Goal: Feedback & Contribution: Contribute content

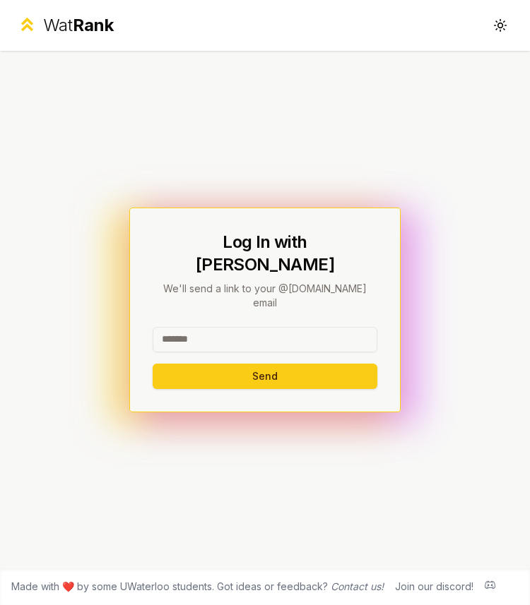
click at [215, 327] on input at bounding box center [265, 339] width 225 height 25
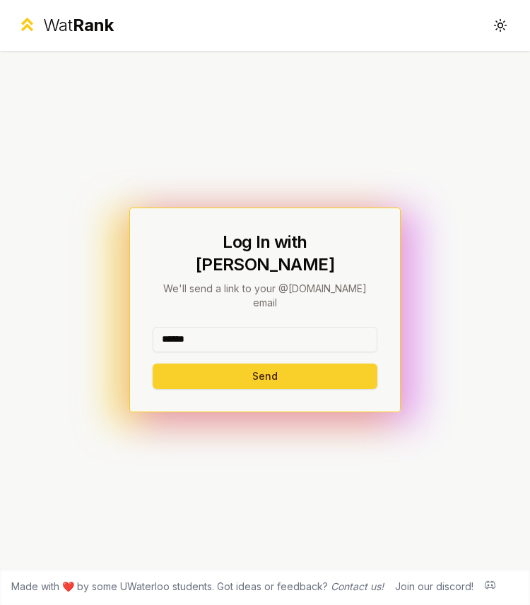
type input "******"
click at [170, 364] on button "Send" at bounding box center [265, 376] width 225 height 25
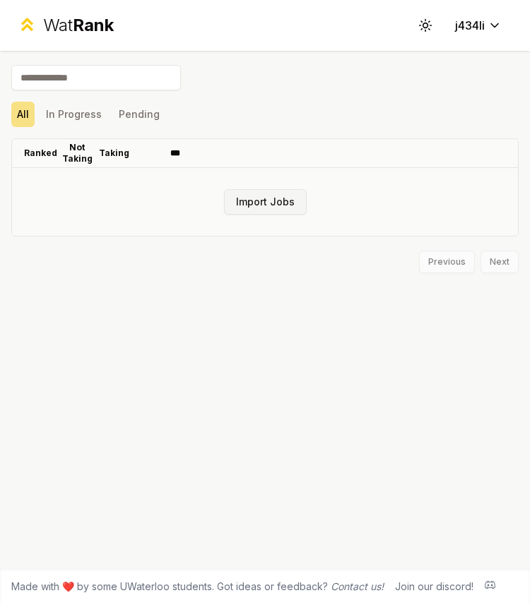
click at [261, 204] on button "Import Jobs" at bounding box center [265, 201] width 83 height 25
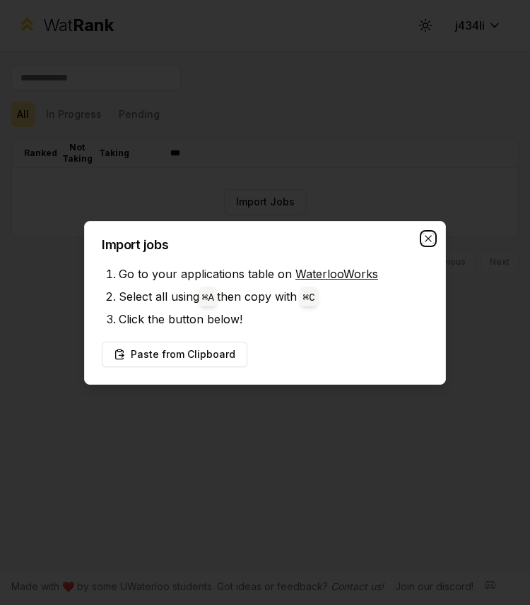
click at [424, 234] on icon "button" at bounding box center [427, 238] width 11 height 11
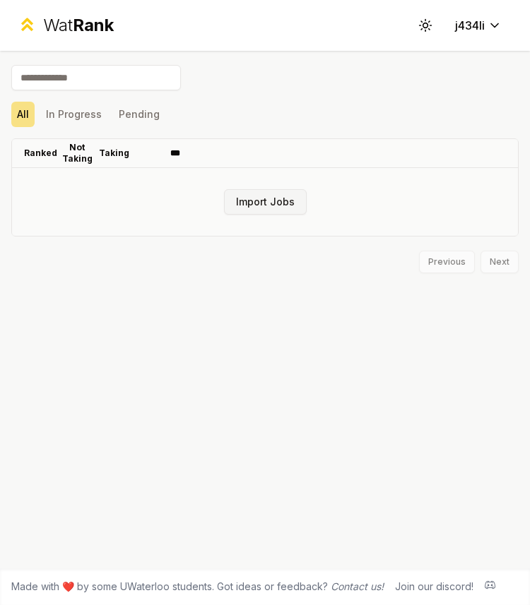
click at [260, 201] on button "Import Jobs" at bounding box center [265, 201] width 83 height 25
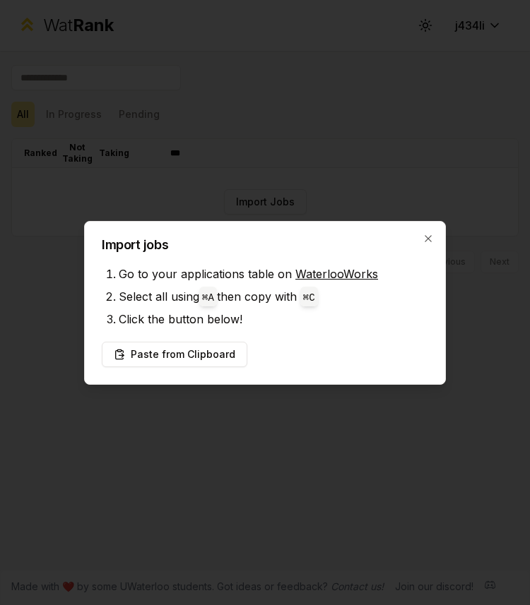
click at [417, 235] on div "Import jobs Go to your applications table on WaterlooWorks Select all using ⌘ A…" at bounding box center [265, 303] width 362 height 164
click at [429, 236] on icon "button" at bounding box center [427, 238] width 6 height 6
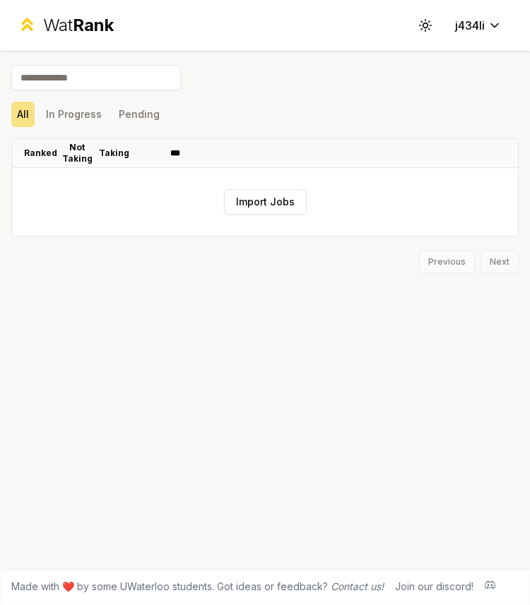
click at [59, 28] on div "Wat Rank" at bounding box center [78, 25] width 71 height 23
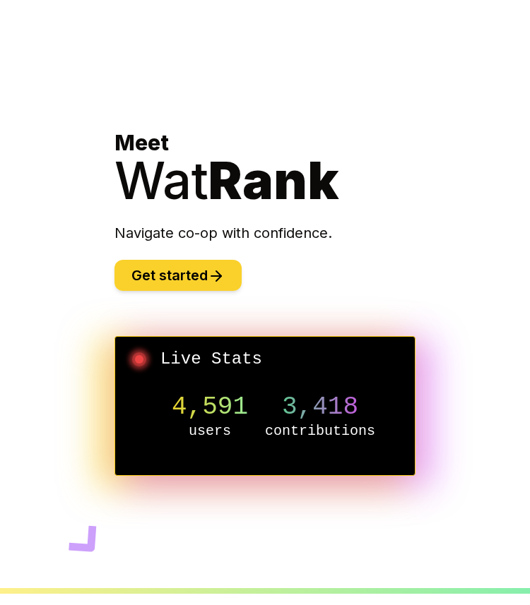
click at [154, 270] on button "Get started" at bounding box center [177, 275] width 127 height 31
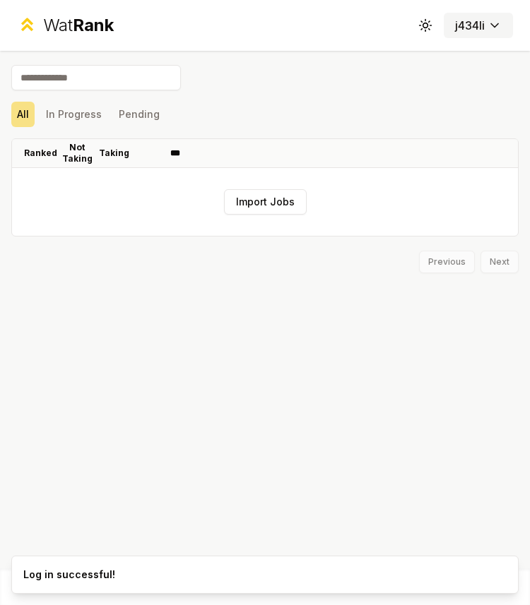
click at [488, 35] on button "j434li" at bounding box center [478, 25] width 69 height 25
click at [482, 29] on html "Wat Rank Toggle theme j434li Import Jobs All In Progress Pending Ranked Not Tak…" at bounding box center [265, 302] width 530 height 605
click at [393, 79] on html "Wat Rank Toggle theme j434li Import Jobs All In Progress Pending Ranked Not Tak…" at bounding box center [265, 302] width 530 height 605
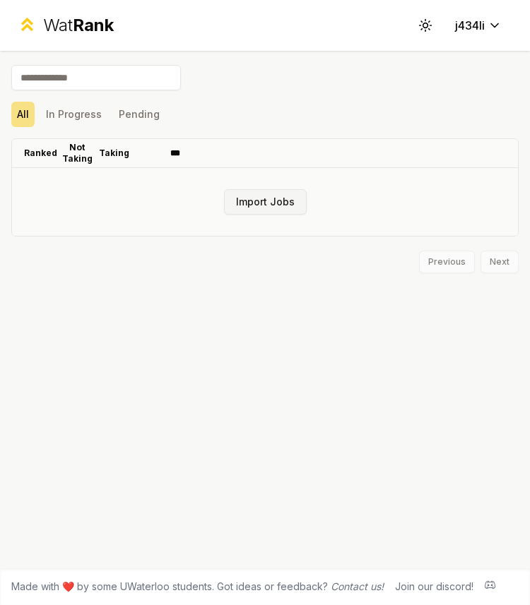
click at [258, 202] on button "Import Jobs" at bounding box center [265, 201] width 83 height 25
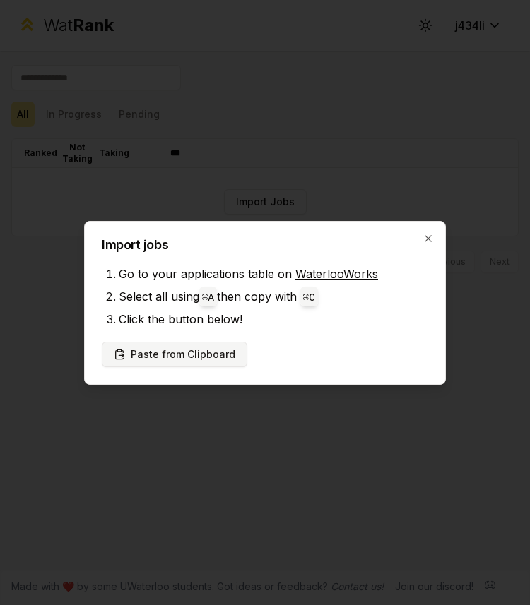
click at [198, 356] on button "Paste from Clipboard" at bounding box center [174, 354] width 145 height 25
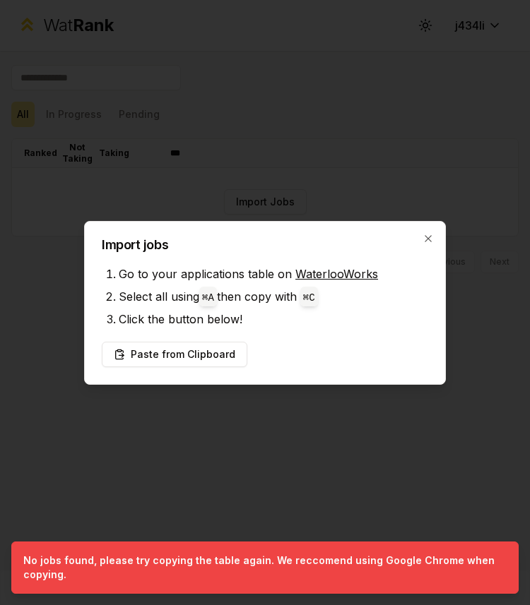
click at [359, 270] on link "WaterlooWorks" at bounding box center [336, 274] width 83 height 14
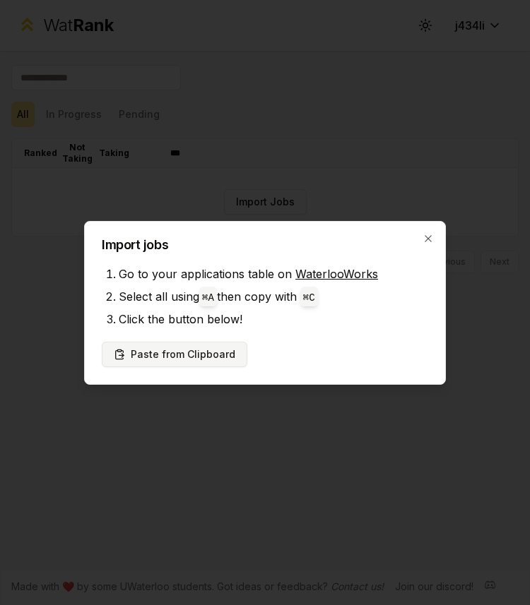
click at [206, 348] on button "Paste from Clipboard" at bounding box center [174, 354] width 145 height 25
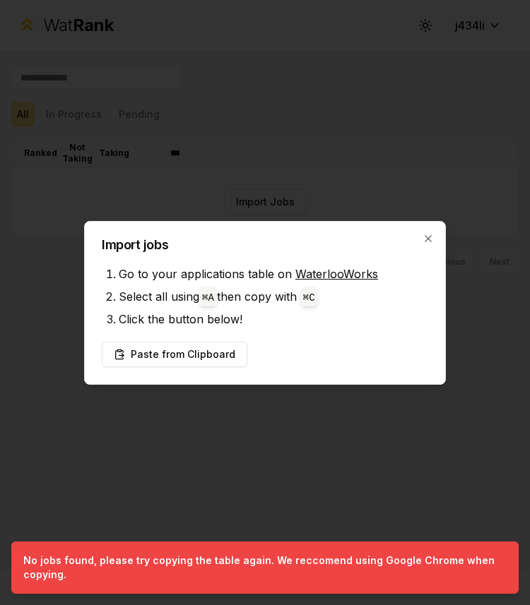
click at [338, 274] on link "WaterlooWorks" at bounding box center [336, 274] width 83 height 14
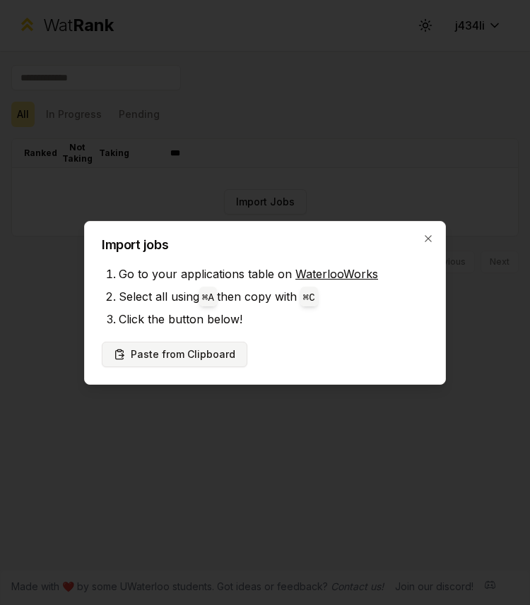
click at [225, 351] on button "Paste from Clipboard" at bounding box center [174, 354] width 145 height 25
click at [207, 352] on button "Paste from Clipboard" at bounding box center [174, 354] width 145 height 25
click at [203, 359] on button "Paste from Clipboard" at bounding box center [174, 354] width 145 height 25
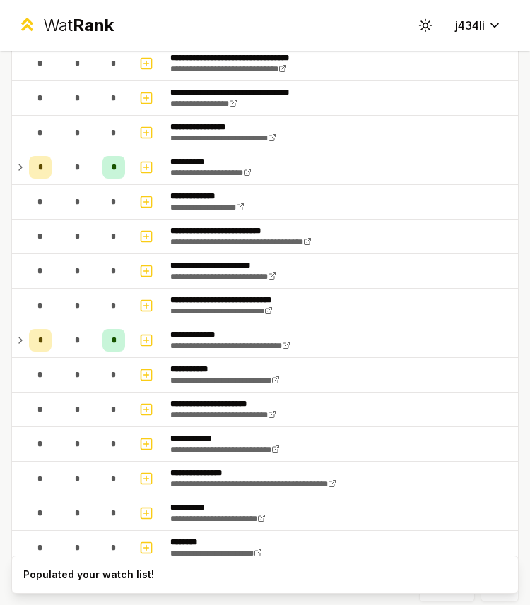
scroll to position [1174, 0]
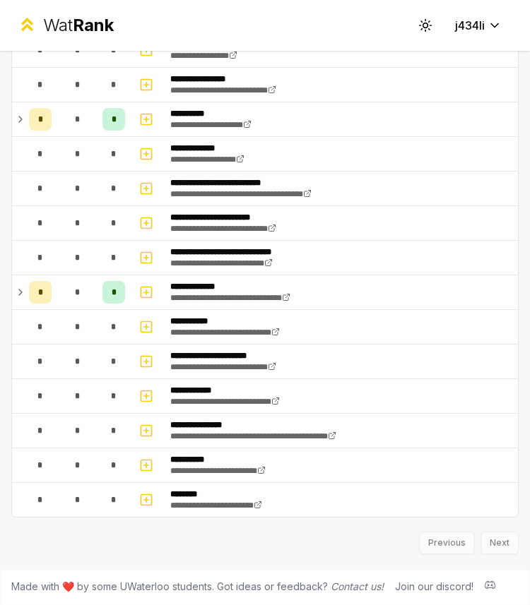
click at [209, 538] on div "Previous Next" at bounding box center [264, 536] width 507 height 37
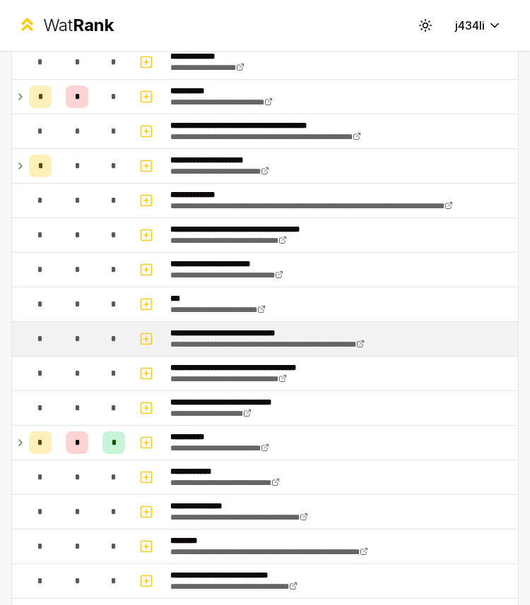
scroll to position [0, 0]
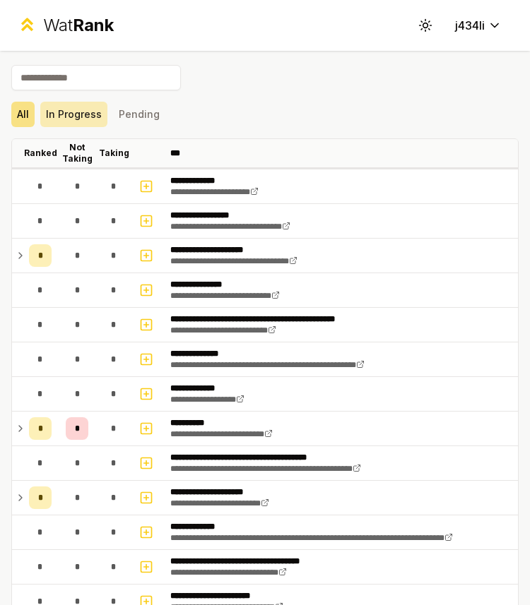
click at [66, 117] on button "In Progress" at bounding box center [73, 114] width 67 height 25
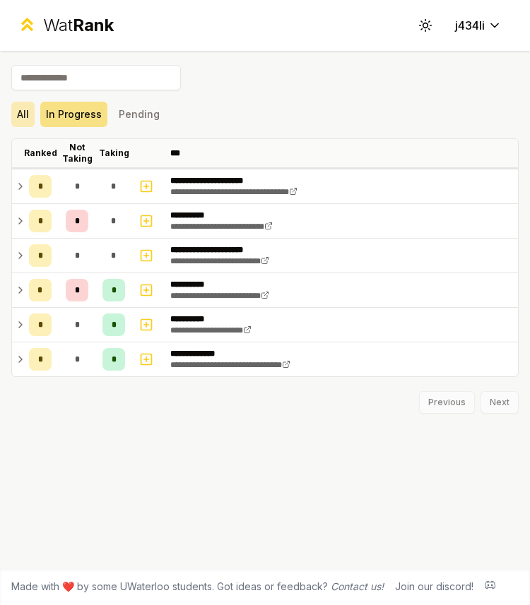
click at [30, 115] on button "All" at bounding box center [22, 114] width 23 height 25
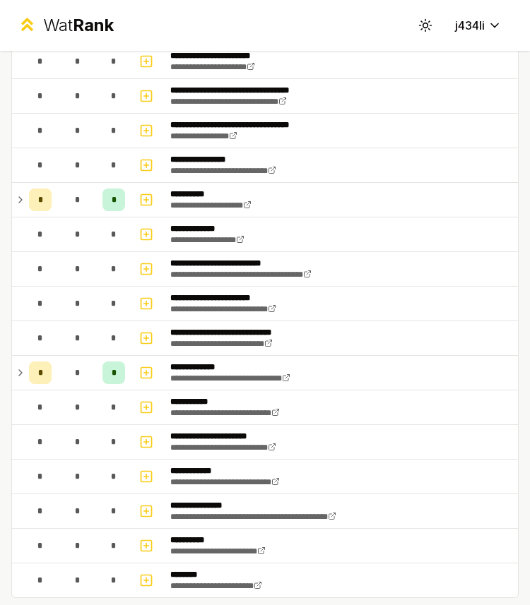
scroll to position [1174, 0]
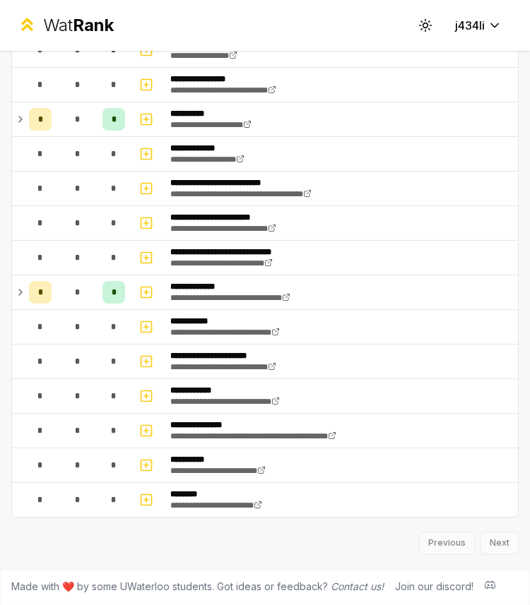
click at [145, 530] on div "Previous Next" at bounding box center [264, 536] width 507 height 37
click at [102, 546] on div "Previous Next" at bounding box center [264, 536] width 507 height 37
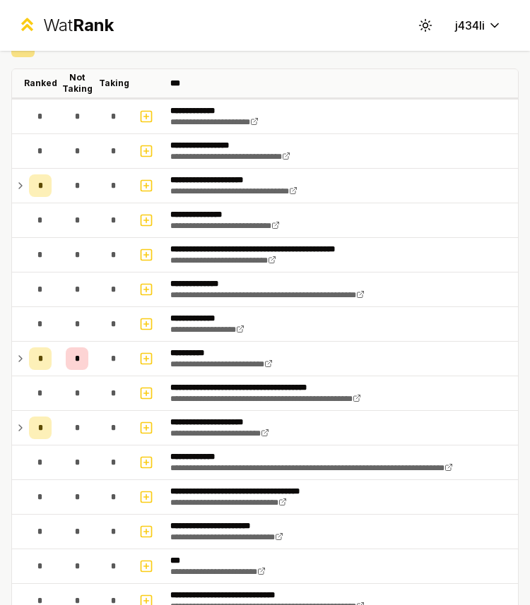
scroll to position [0, 0]
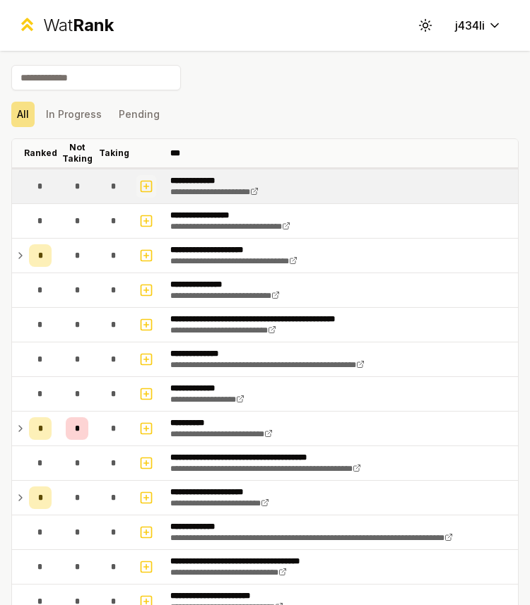
click at [144, 196] on button "button" at bounding box center [146, 186] width 20 height 23
select select
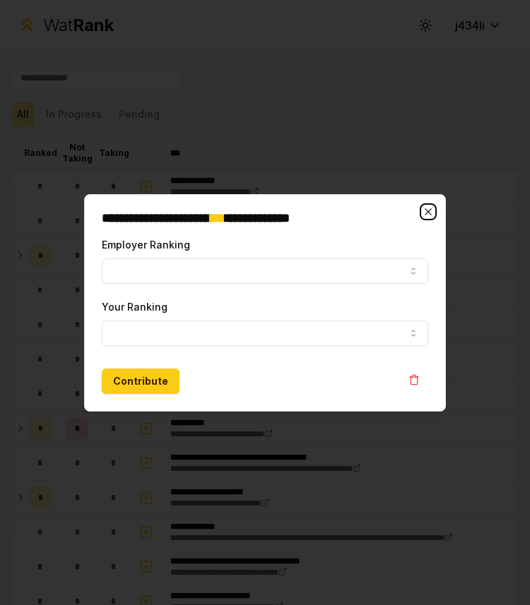
click at [427, 215] on icon "button" at bounding box center [427, 211] width 11 height 11
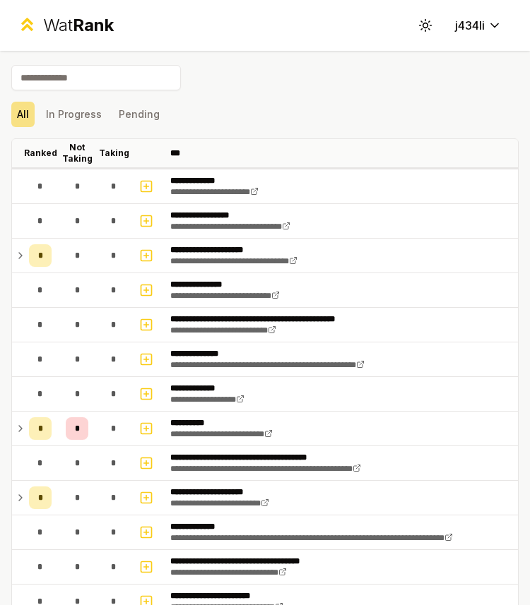
click at [33, 30] on icon at bounding box center [27, 24] width 20 height 20
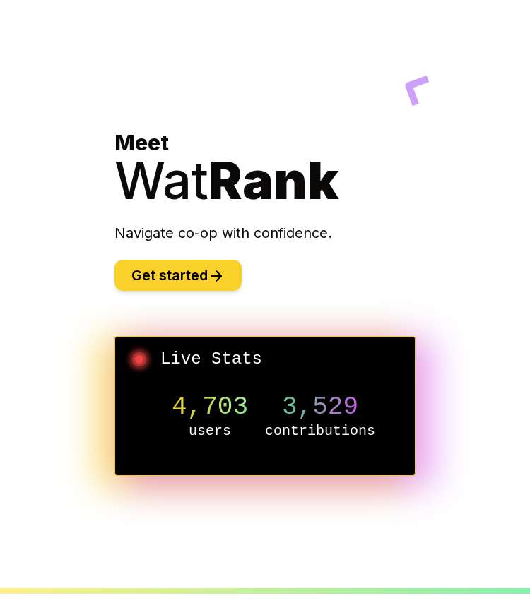
click at [156, 285] on button "Get started" at bounding box center [177, 275] width 127 height 31
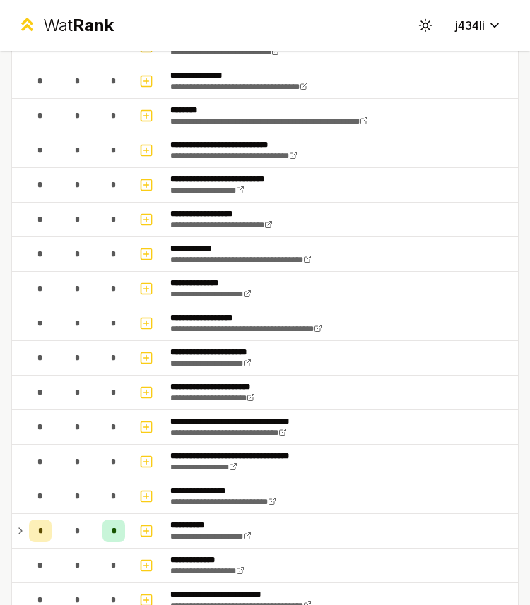
scroll to position [1174, 0]
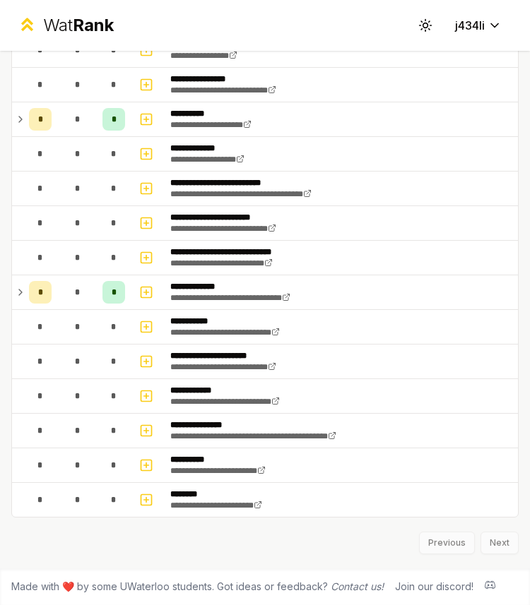
click at [498, 543] on div "Previous Next" at bounding box center [264, 536] width 507 height 37
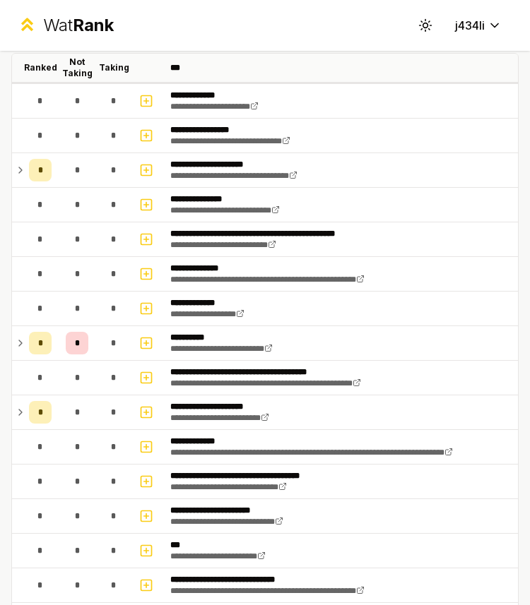
scroll to position [0, 0]
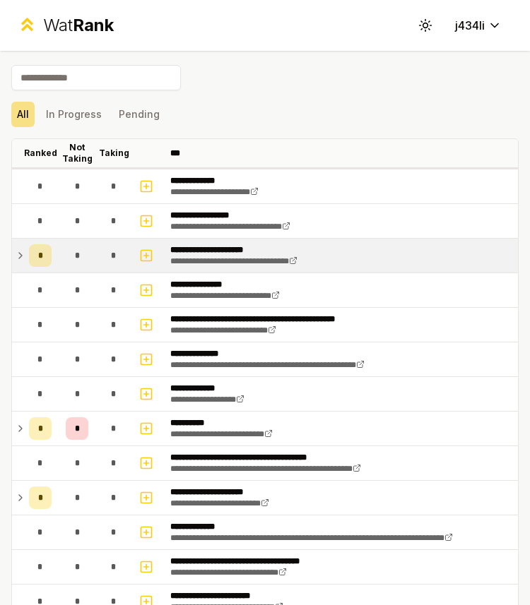
click at [20, 258] on icon at bounding box center [20, 255] width 11 height 17
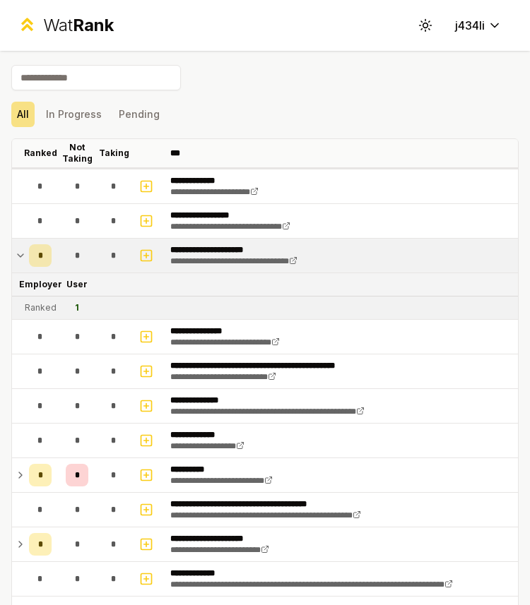
click at [20, 258] on icon at bounding box center [20, 255] width 11 height 17
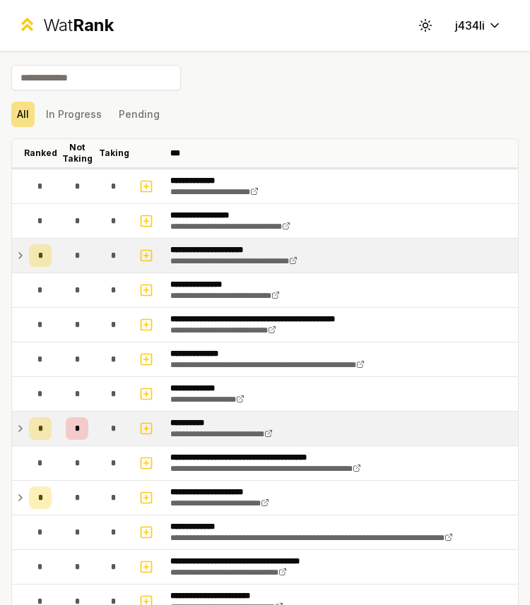
click at [19, 424] on icon at bounding box center [20, 428] width 11 height 17
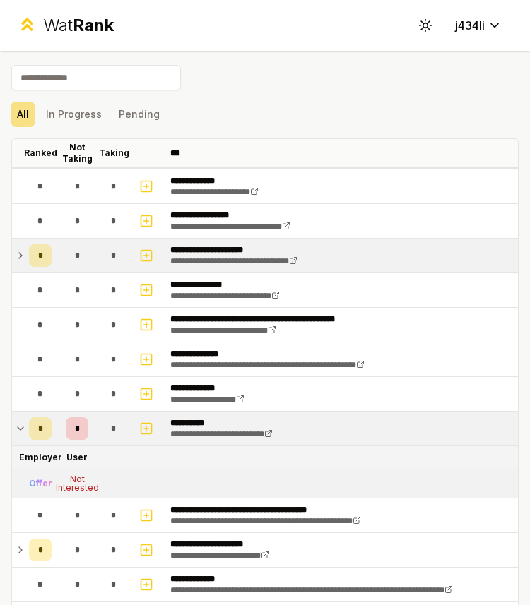
click at [19, 424] on icon at bounding box center [20, 428] width 11 height 17
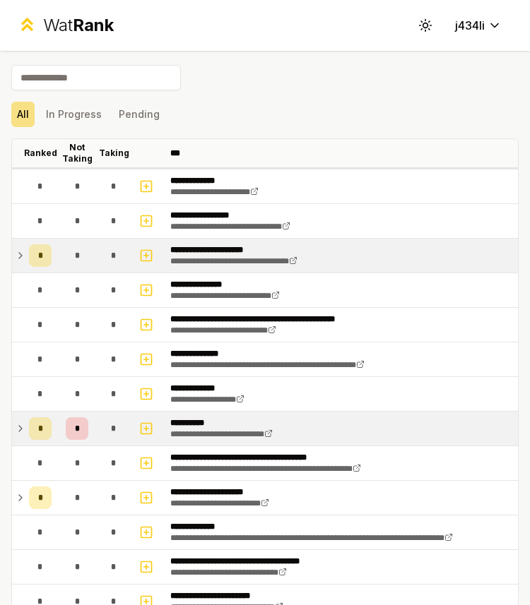
click at [22, 258] on icon at bounding box center [20, 255] width 11 height 17
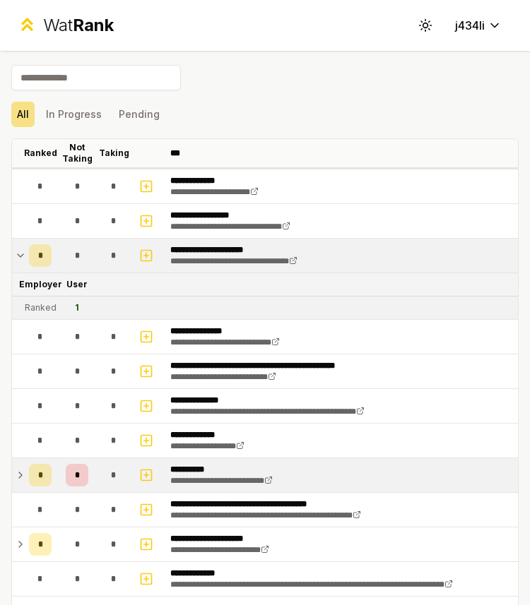
click at [21, 258] on icon at bounding box center [20, 255] width 11 height 17
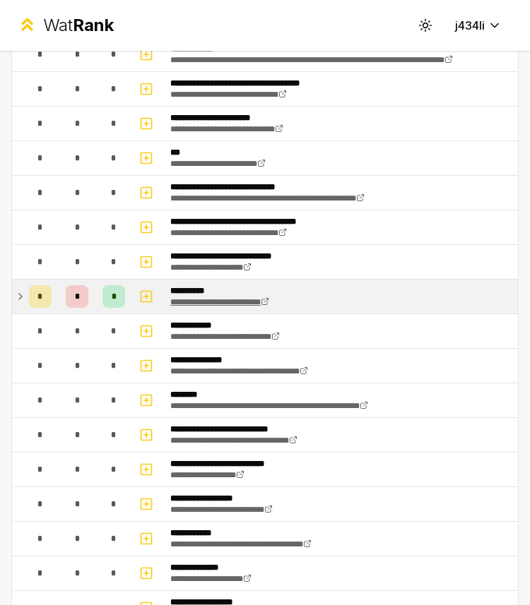
scroll to position [505, 0]
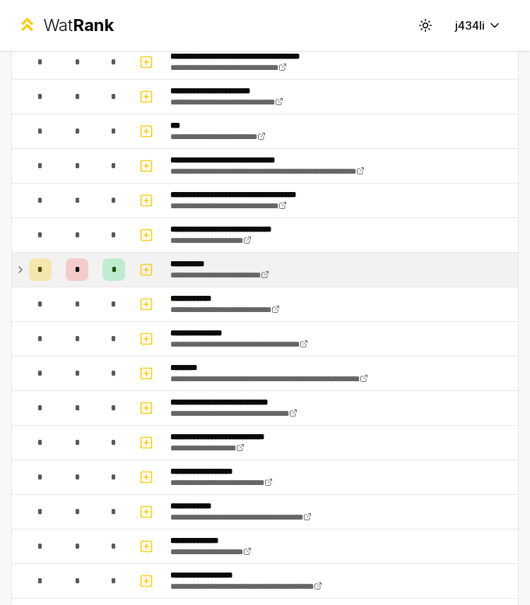
click at [21, 271] on icon at bounding box center [20, 269] width 11 height 17
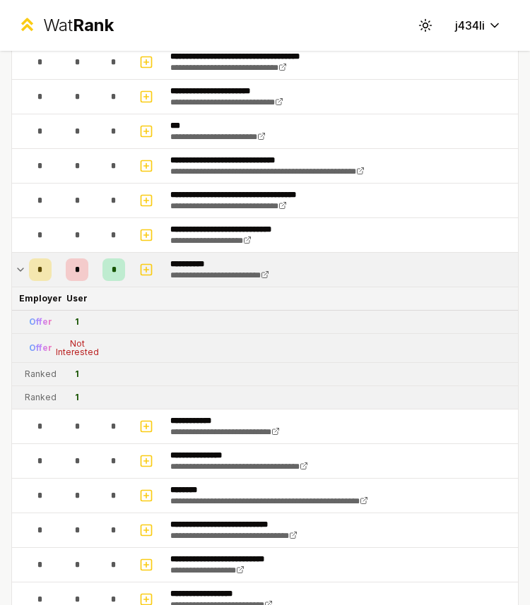
click at [166, 333] on tr "Offer 1" at bounding box center [265, 322] width 506 height 23
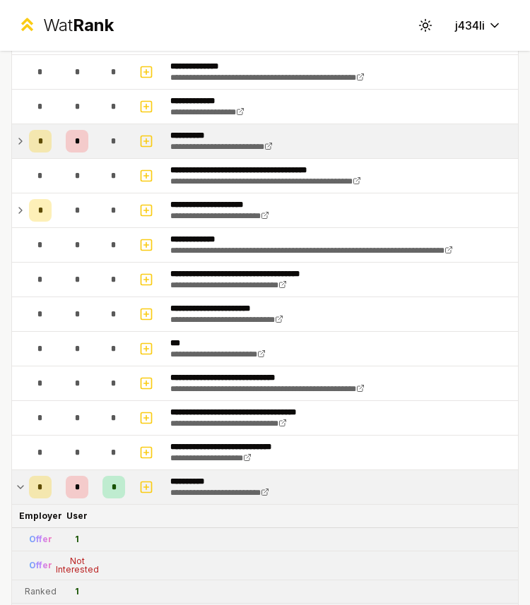
scroll to position [345, 0]
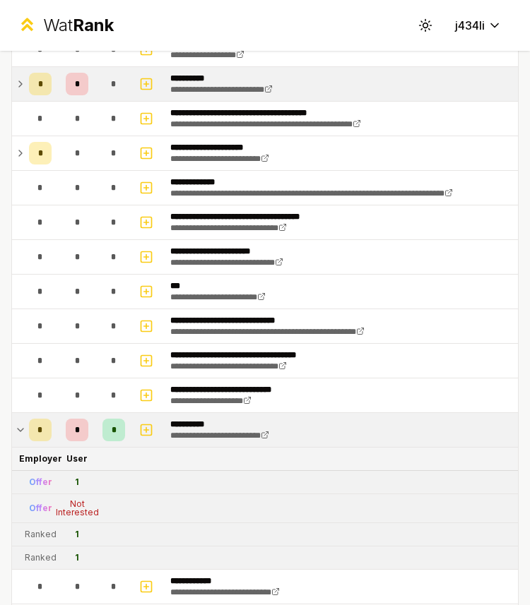
click at [18, 434] on icon at bounding box center [20, 430] width 11 height 17
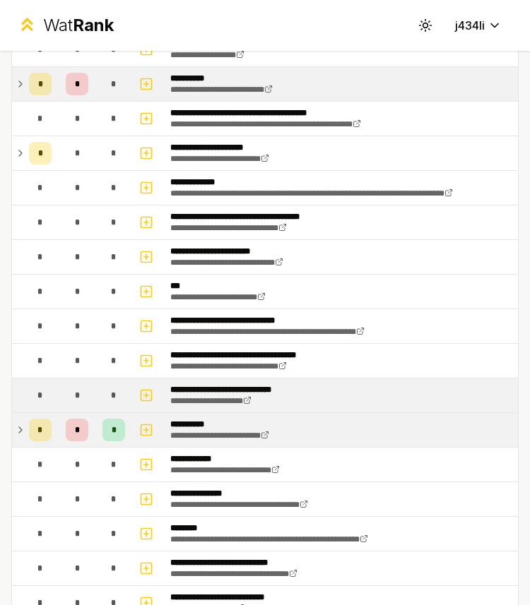
scroll to position [298, 0]
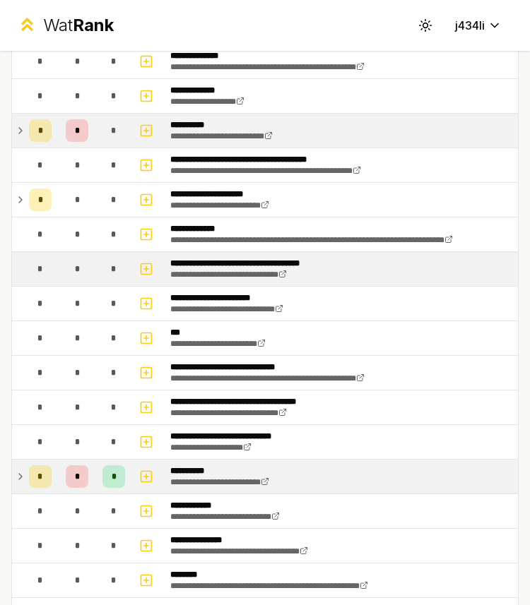
click at [306, 280] on td "**********" at bounding box center [341, 269] width 353 height 34
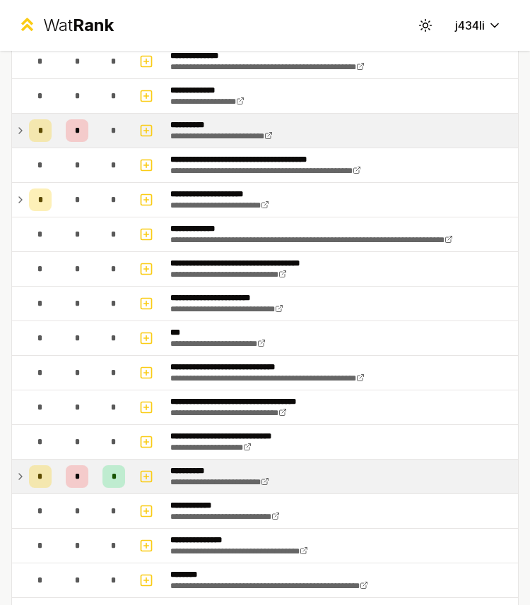
scroll to position [0, 0]
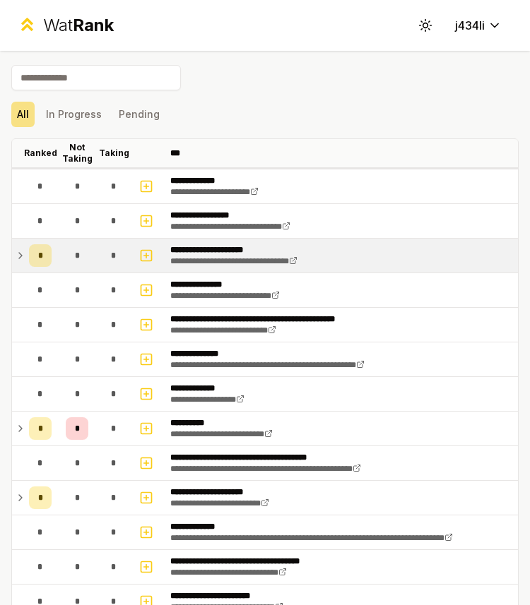
click at [336, 116] on div "All In Progress Pending" at bounding box center [264, 114] width 507 height 25
click at [121, 113] on button "Pending" at bounding box center [139, 114] width 52 height 25
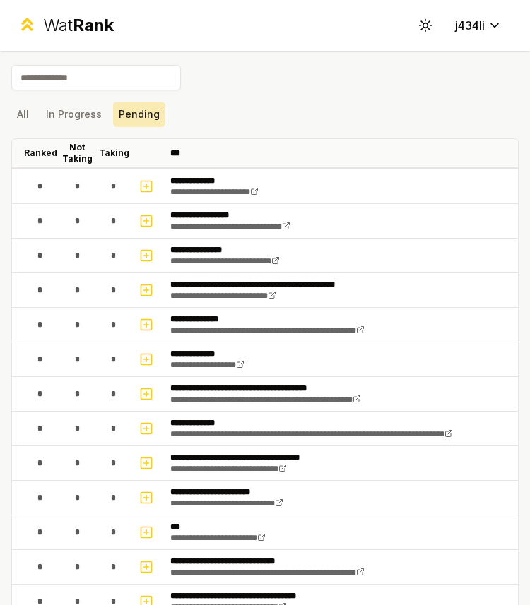
click at [138, 113] on button "Pending" at bounding box center [139, 114] width 52 height 25
click at [72, 113] on button "In Progress" at bounding box center [73, 114] width 67 height 25
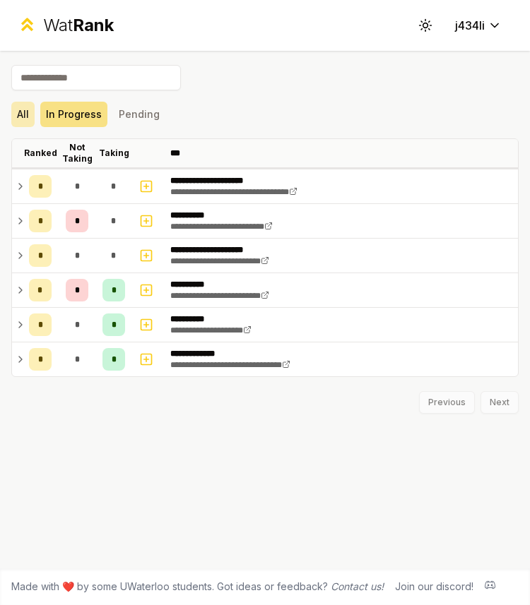
click at [28, 117] on button "All" at bounding box center [22, 114] width 23 height 25
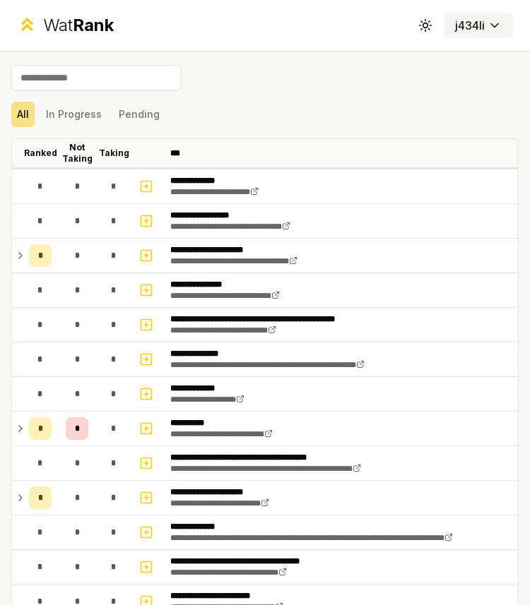
click at [480, 25] on html "**********" at bounding box center [265, 302] width 530 height 605
click at [79, 62] on html "**********" at bounding box center [265, 302] width 530 height 605
click at [78, 71] on input at bounding box center [95, 77] width 169 height 25
click at [350, 120] on div "All In Progress Pending" at bounding box center [264, 114] width 507 height 25
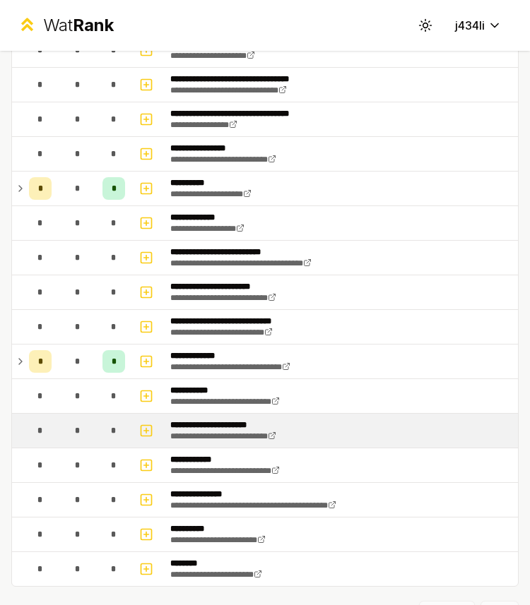
scroll to position [1133, 0]
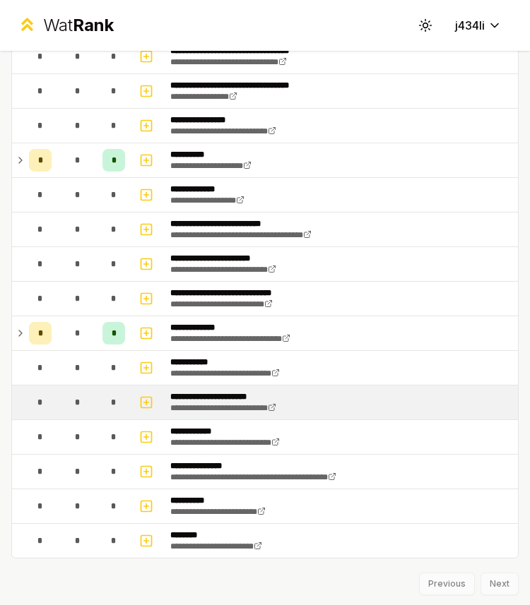
click at [286, 349] on td "**********" at bounding box center [341, 333] width 353 height 34
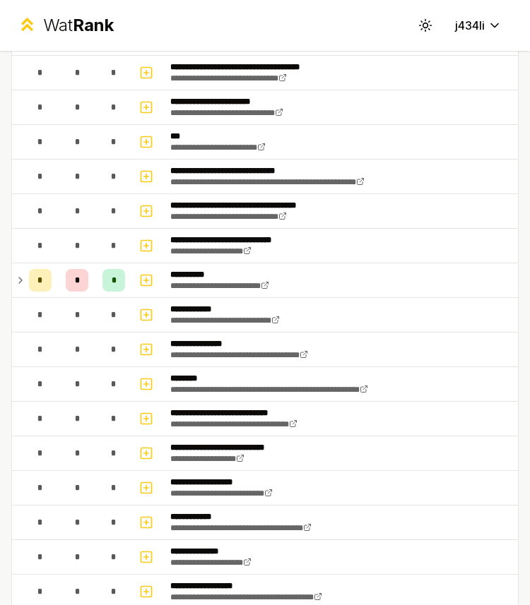
scroll to position [496, 0]
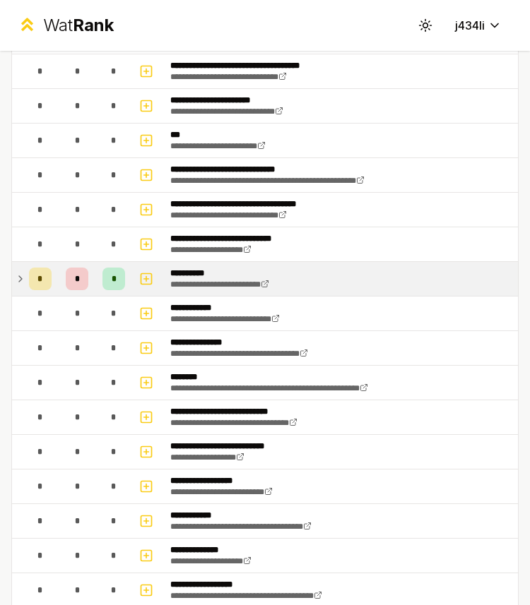
click at [20, 279] on icon at bounding box center [20, 278] width 11 height 17
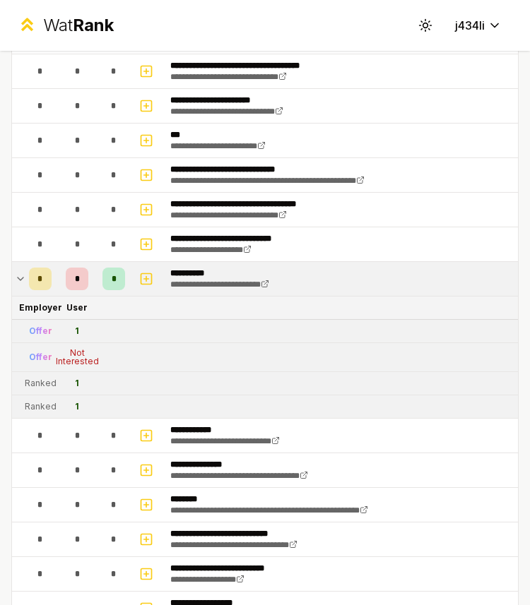
click at [20, 279] on icon at bounding box center [20, 278] width 11 height 17
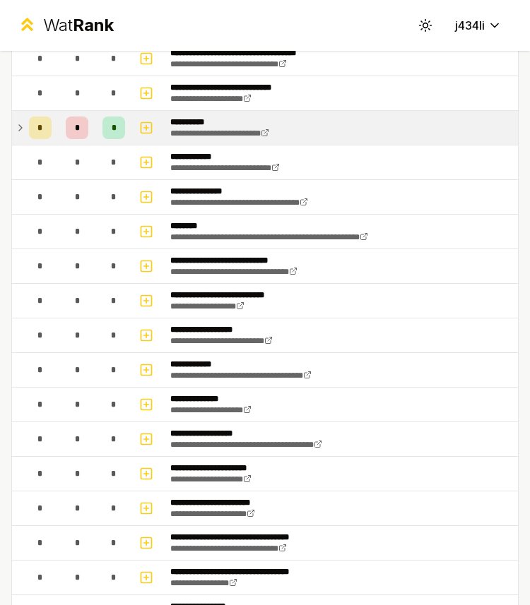
scroll to position [576, 0]
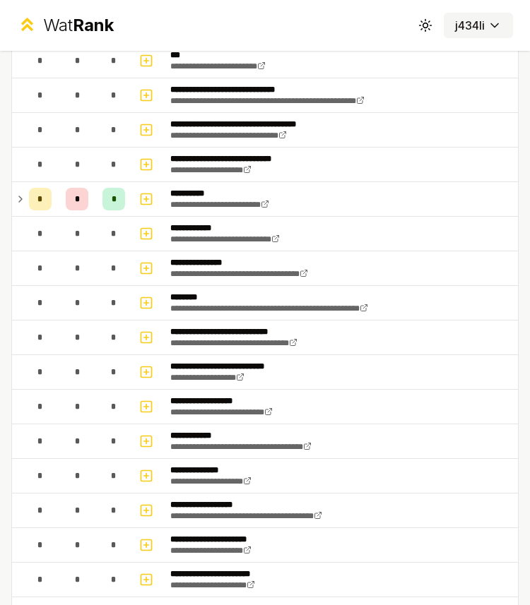
click at [477, 20] on html "**********" at bounding box center [265, 302] width 530 height 605
click at [473, 44] on span "Log out" at bounding box center [476, 51] width 35 height 14
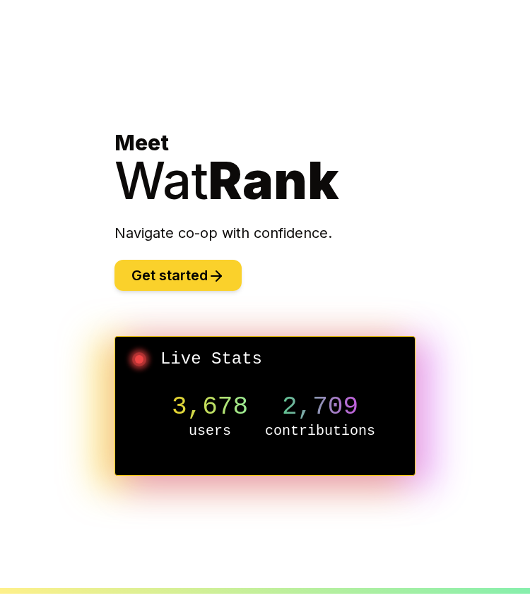
click at [217, 267] on button "Get started" at bounding box center [177, 275] width 127 height 31
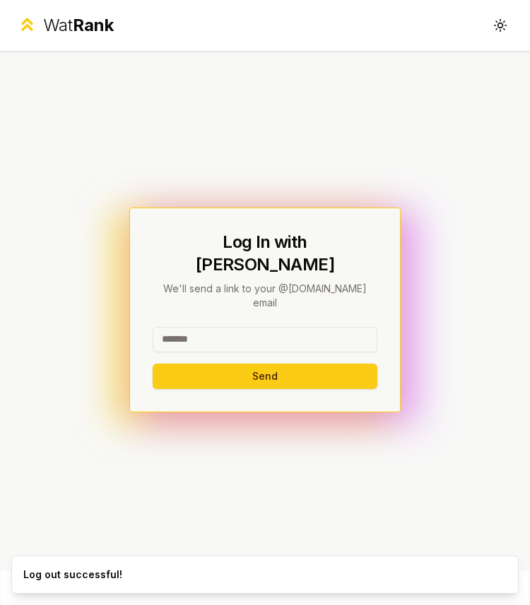
click at [233, 327] on input at bounding box center [265, 339] width 225 height 25
click at [186, 327] on input at bounding box center [265, 339] width 225 height 25
type input "******"
click at [195, 375] on div "Log In with WatIAM We'll send a link to your @uwaterloo.ca email ****** Send" at bounding box center [264, 310] width 271 height 205
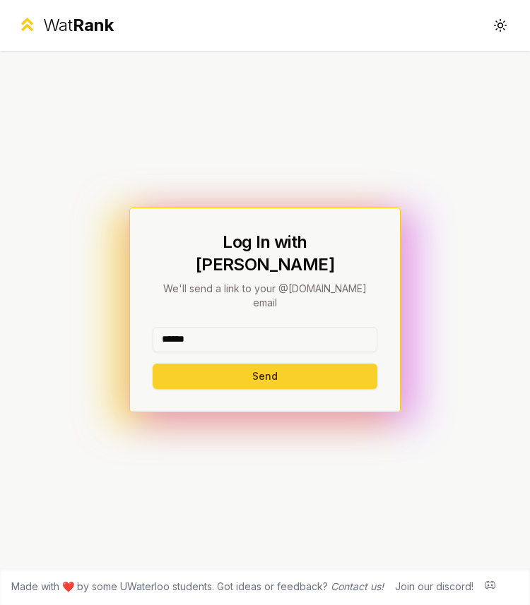
click at [195, 364] on button "Send" at bounding box center [265, 376] width 225 height 25
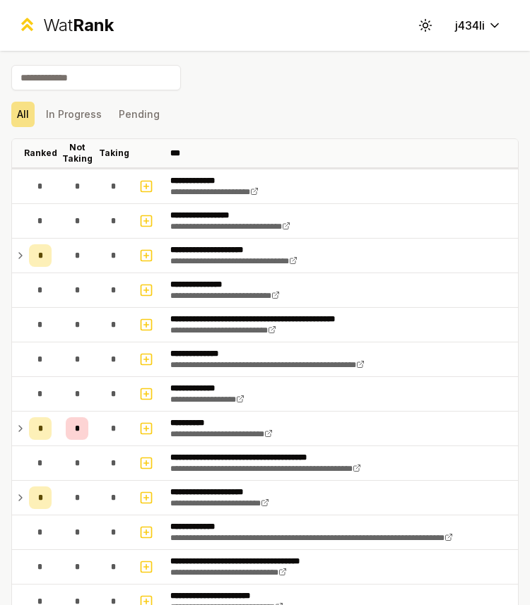
click at [124, 79] on input at bounding box center [95, 77] width 169 height 25
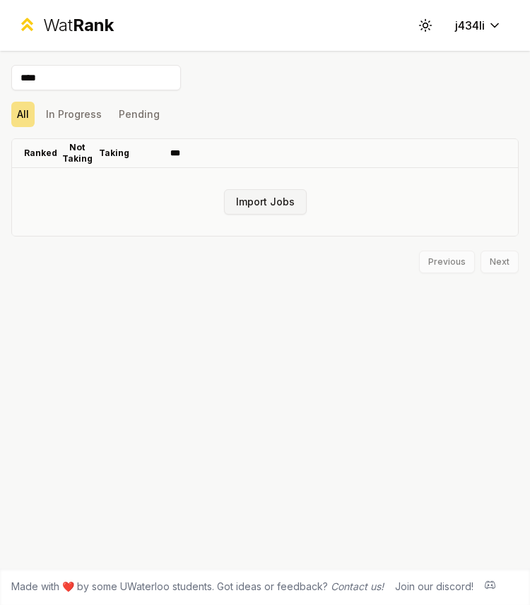
type input "****"
click at [247, 196] on button "Import Jobs" at bounding box center [265, 201] width 83 height 25
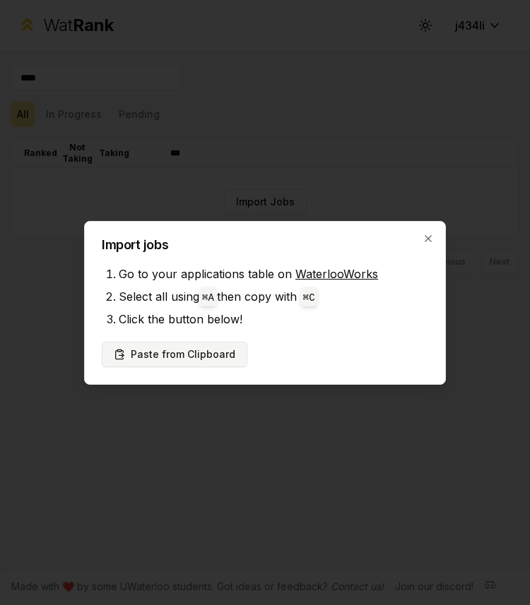
click at [199, 355] on button "Paste from Clipboard" at bounding box center [174, 354] width 145 height 25
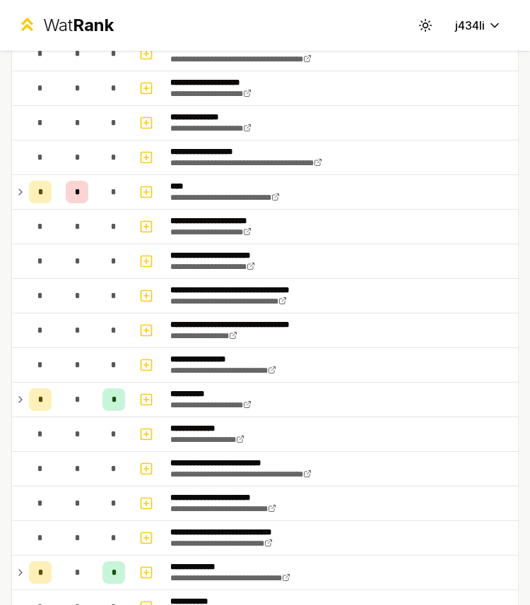
scroll to position [1016, 0]
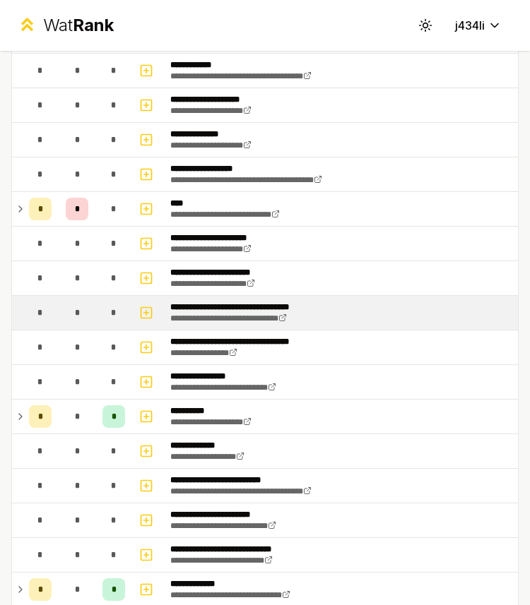
click at [239, 311] on p "**********" at bounding box center [243, 307] width 147 height 11
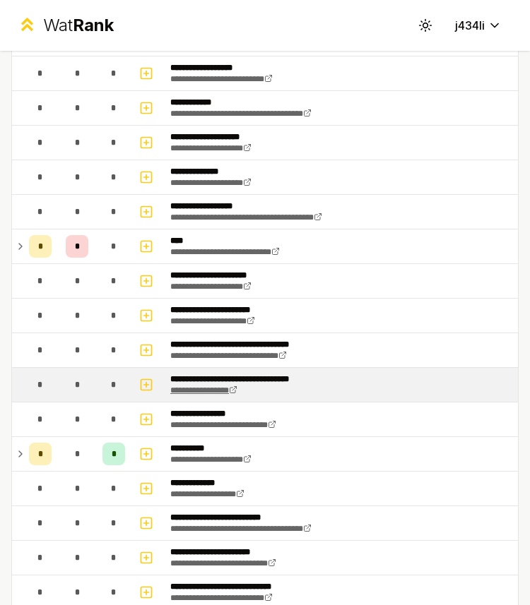
scroll to position [915, 0]
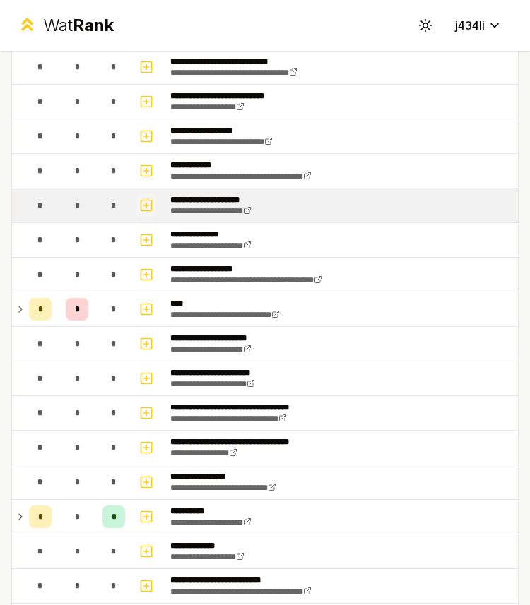
click at [147, 206] on icon "button" at bounding box center [146, 206] width 5 height 0
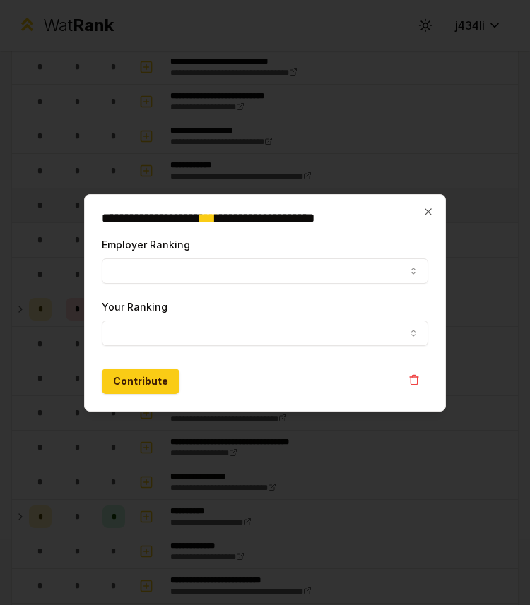
select select
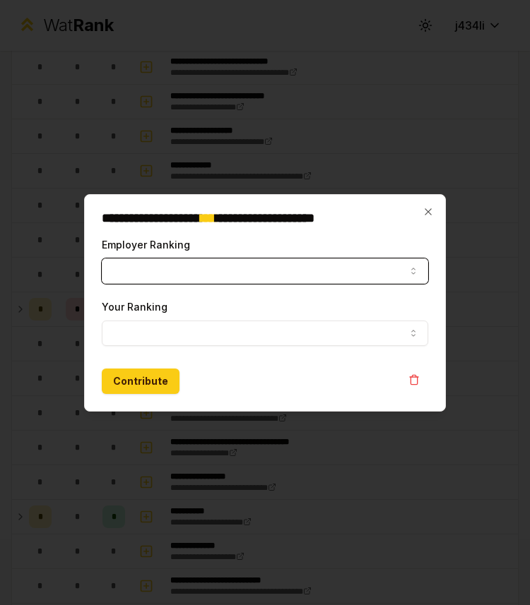
click at [153, 275] on button "Employer Ranking" at bounding box center [265, 270] width 326 height 25
select select "******"
click at [150, 321] on button "Your Ranking" at bounding box center [265, 333] width 326 height 25
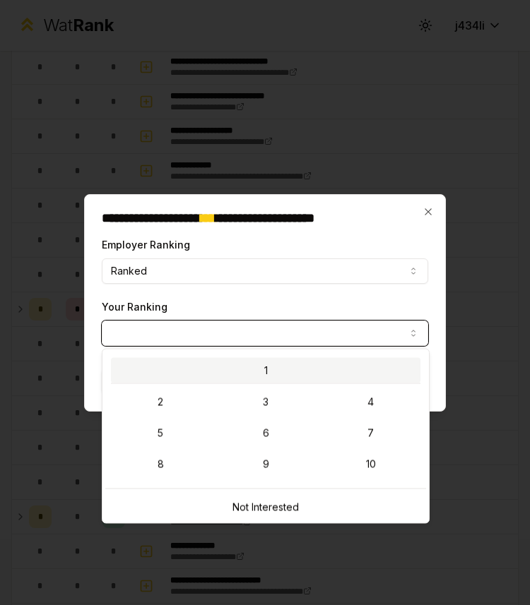
select select "*"
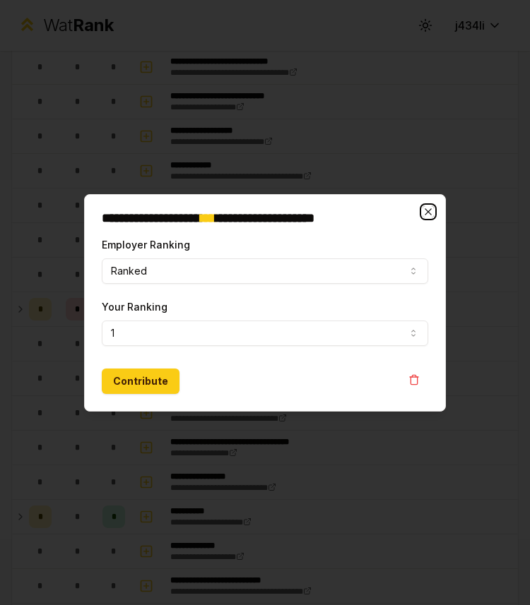
click at [430, 209] on icon "button" at bounding box center [427, 211] width 6 height 6
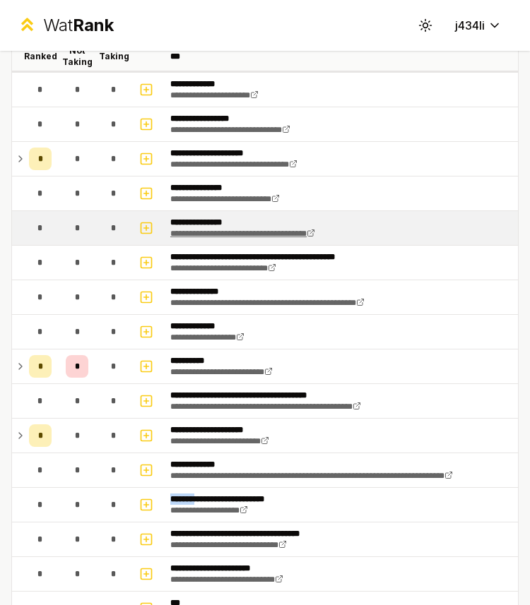
scroll to position [97, 0]
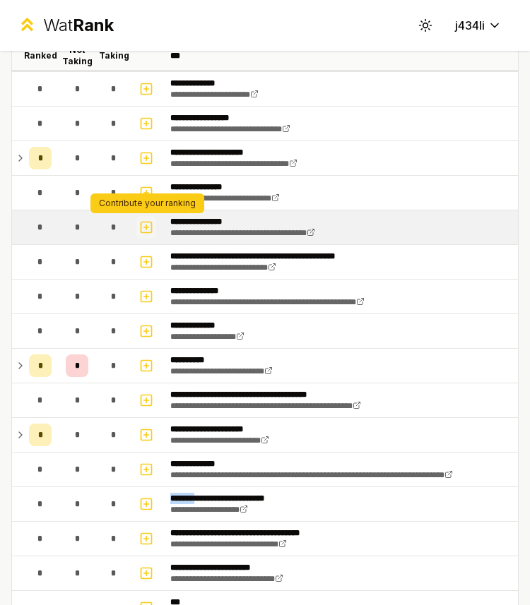
click at [150, 230] on icon "button" at bounding box center [146, 227] width 14 height 17
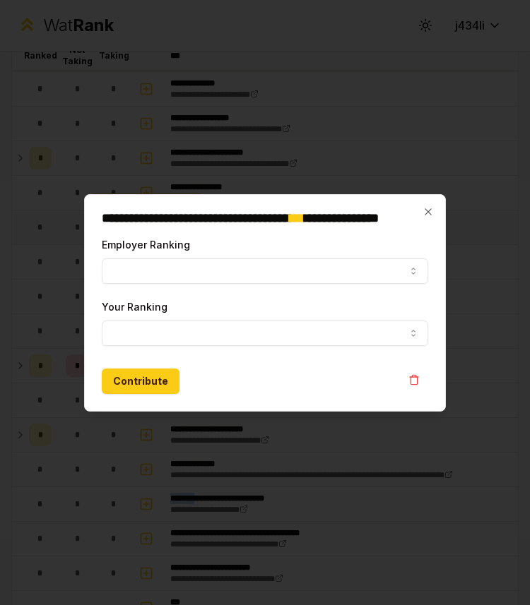
select select
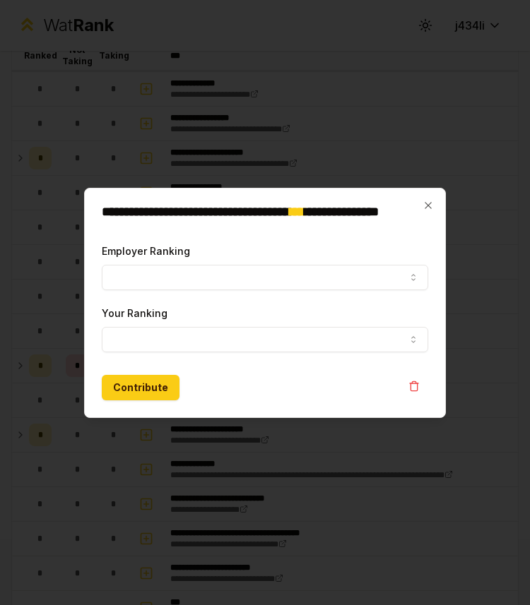
click at [222, 149] on div at bounding box center [265, 302] width 530 height 605
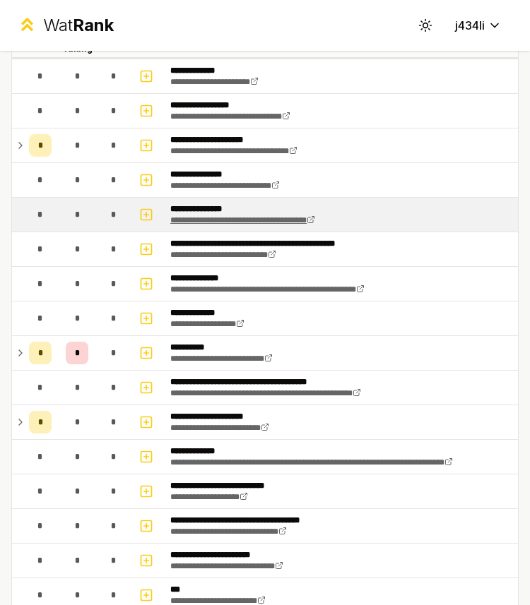
scroll to position [111, 0]
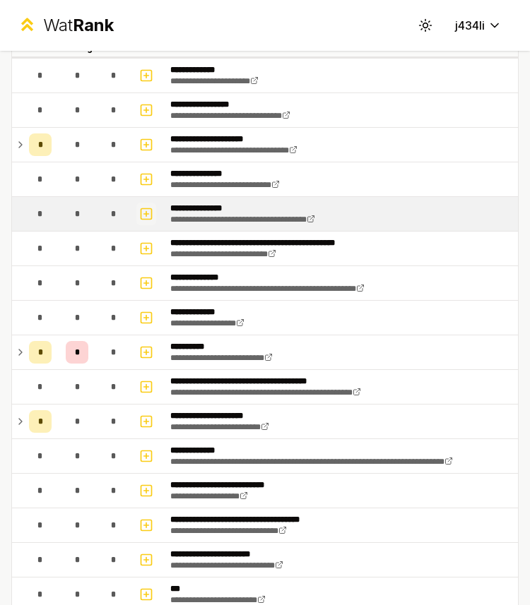
click at [150, 213] on icon "button" at bounding box center [146, 214] width 14 height 17
select select
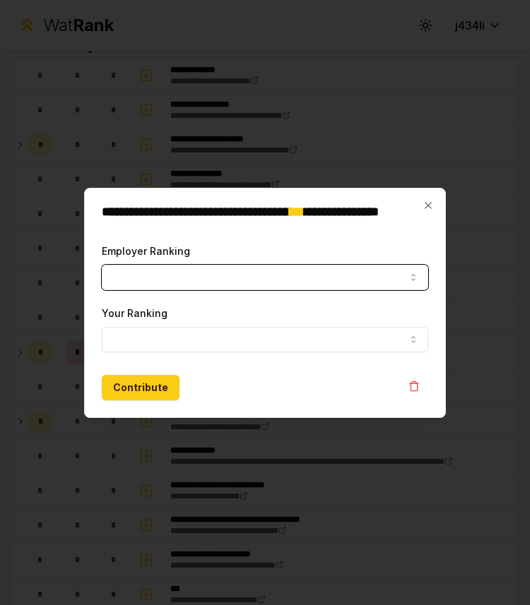
click at [167, 268] on button "Employer Ranking" at bounding box center [265, 277] width 326 height 25
select select "******"
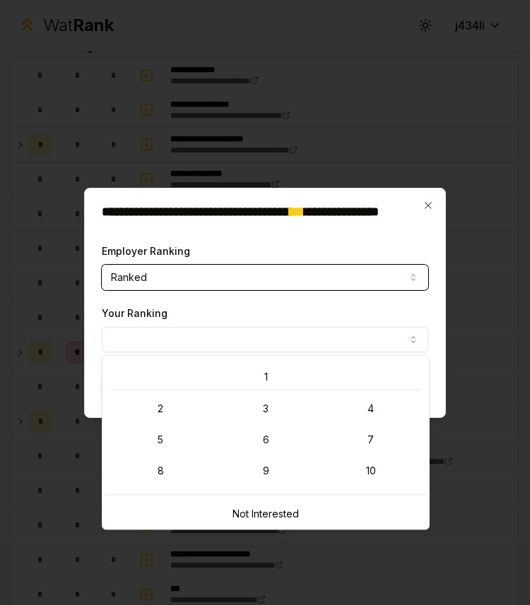
click at [166, 336] on button "Your Ranking" at bounding box center [265, 339] width 326 height 25
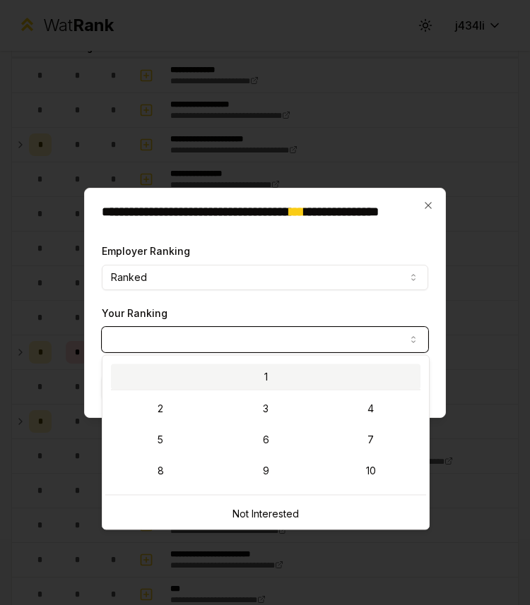
select select "*"
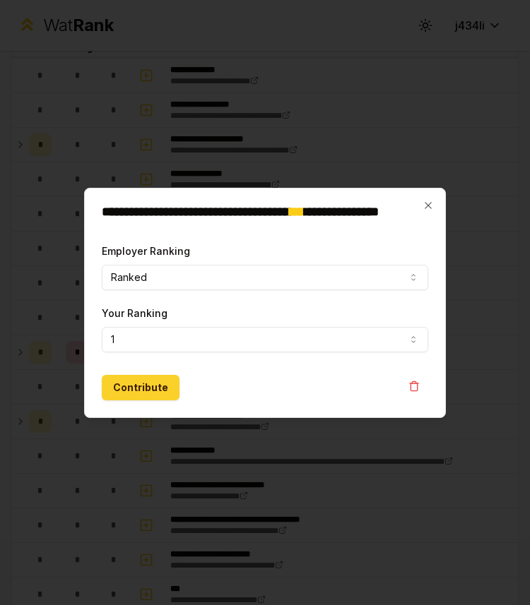
click at [146, 389] on button "Contribute" at bounding box center [141, 387] width 78 height 25
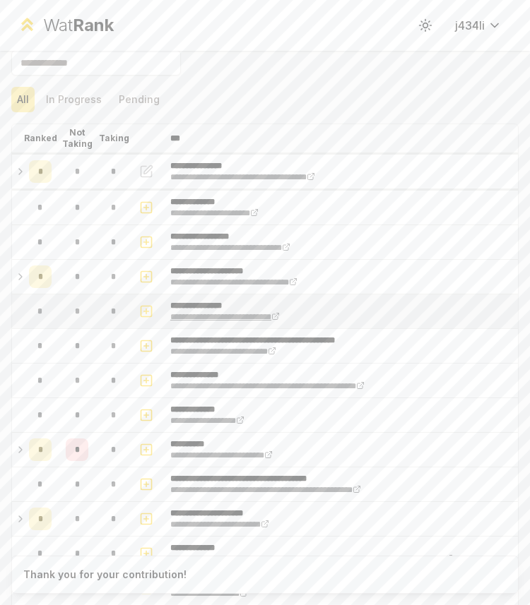
scroll to position [19, 0]
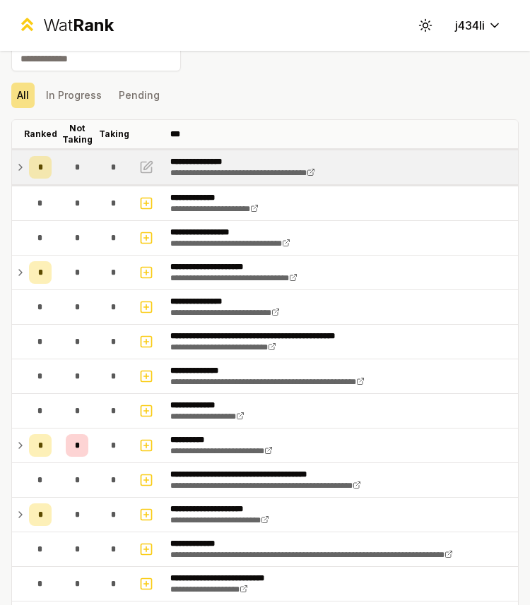
click at [24, 170] on td "*" at bounding box center [40, 167] width 34 height 34
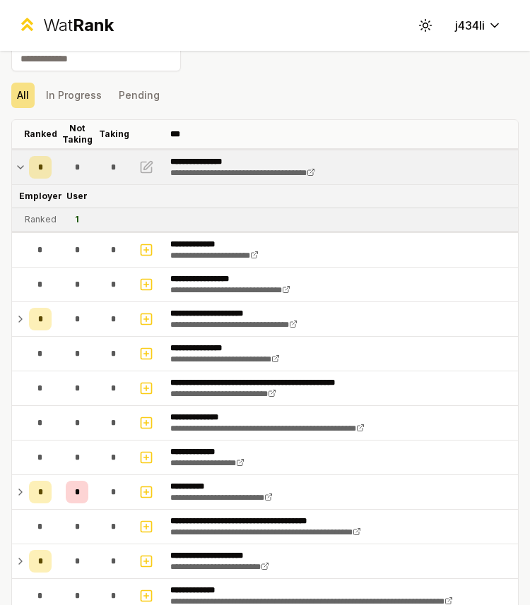
click at [23, 170] on td "*" at bounding box center [40, 167] width 34 height 34
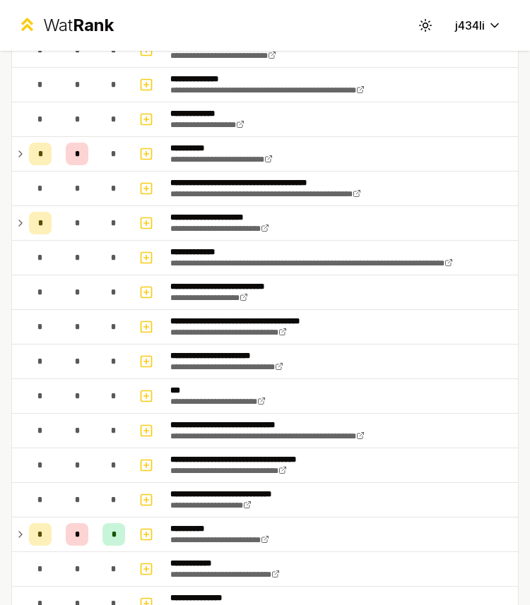
scroll to position [345, 0]
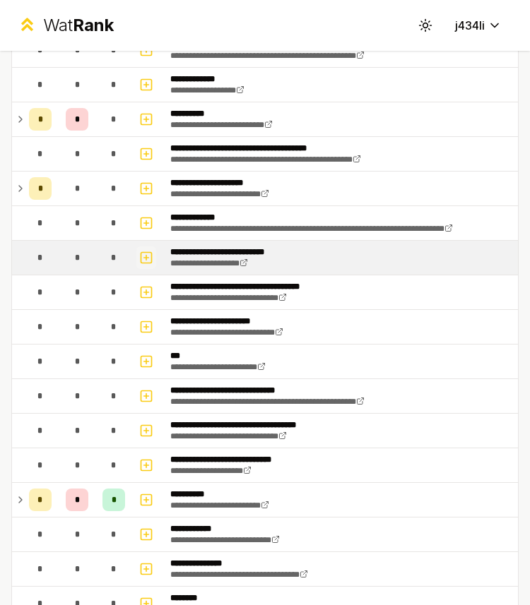
click at [141, 260] on icon "button" at bounding box center [146, 257] width 14 height 17
select select
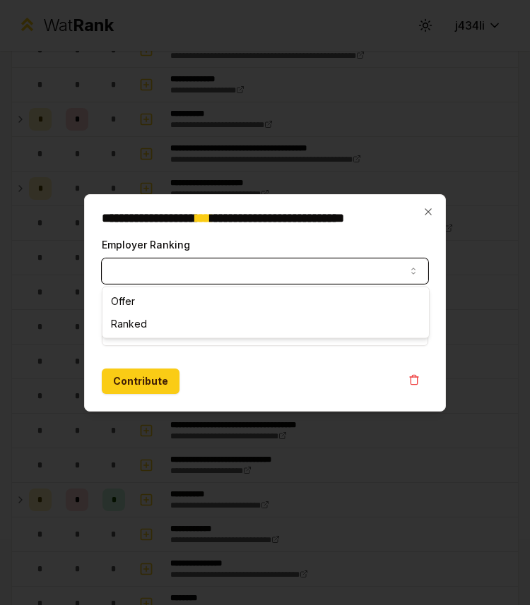
click at [143, 268] on button "Employer Ranking" at bounding box center [265, 270] width 326 height 25
select select "******"
click at [140, 334] on button "Your Ranking" at bounding box center [265, 333] width 326 height 25
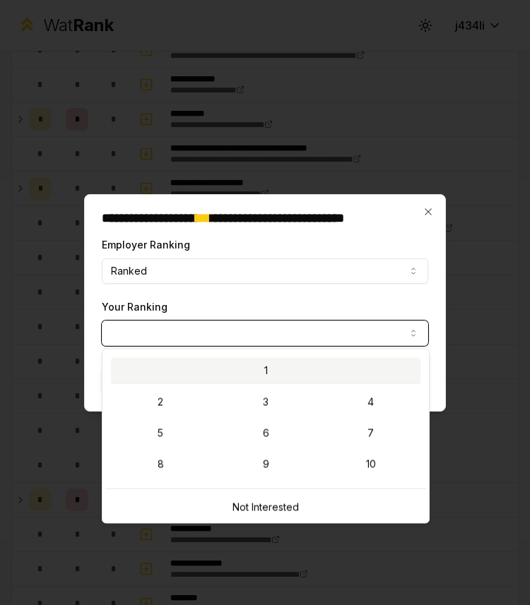
select select "*"
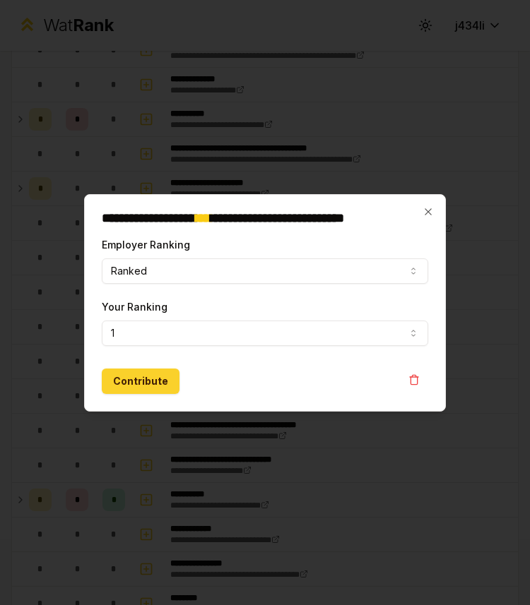
click at [158, 379] on button "Contribute" at bounding box center [141, 381] width 78 height 25
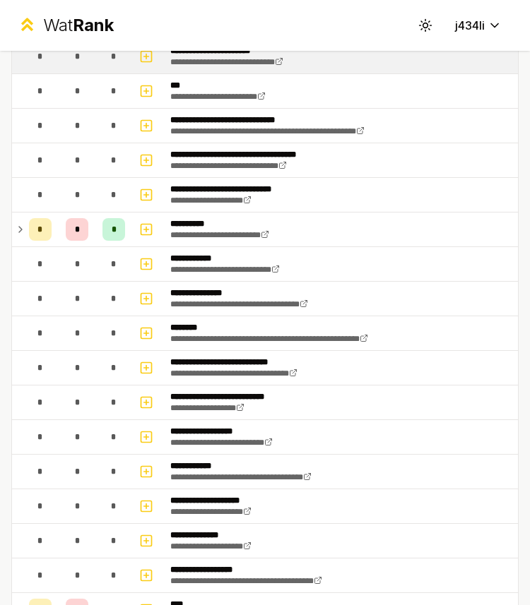
scroll to position [614, 0]
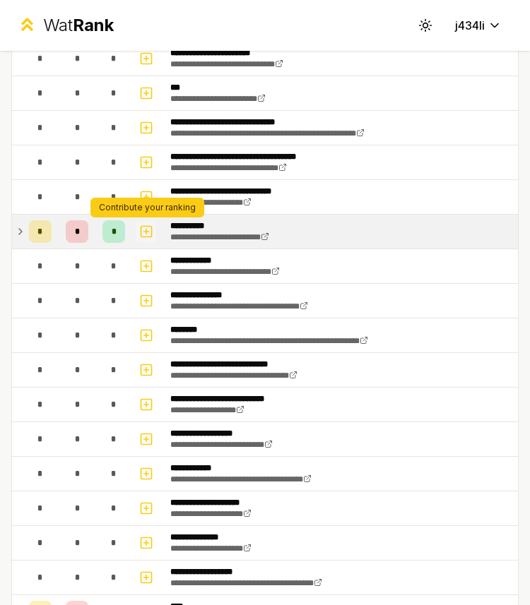
click at [151, 227] on rect "button" at bounding box center [146, 232] width 11 height 11
select select
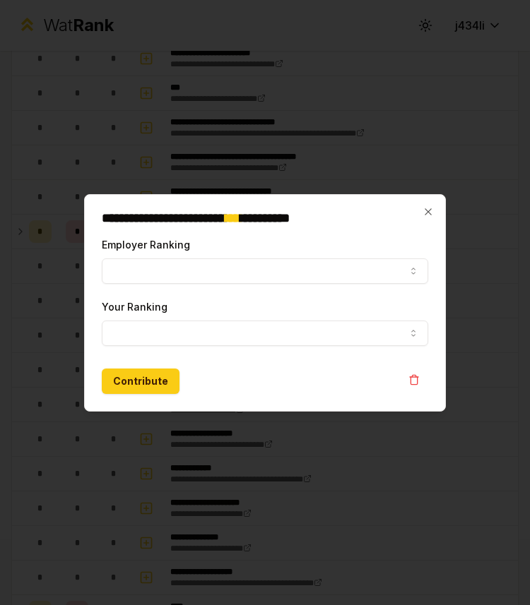
click at [420, 207] on div "**********" at bounding box center [265, 303] width 362 height 218
click at [439, 207] on div "**********" at bounding box center [265, 303] width 362 height 218
click at [429, 208] on icon "button" at bounding box center [427, 211] width 11 height 11
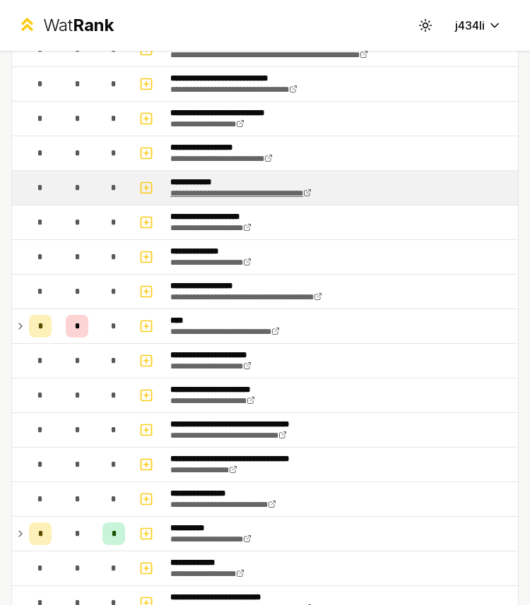
scroll to position [903, 0]
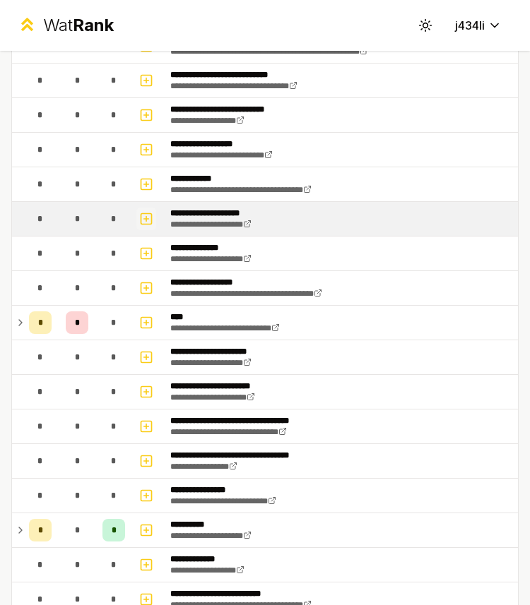
click at [154, 219] on button "button" at bounding box center [146, 219] width 20 height 23
select select
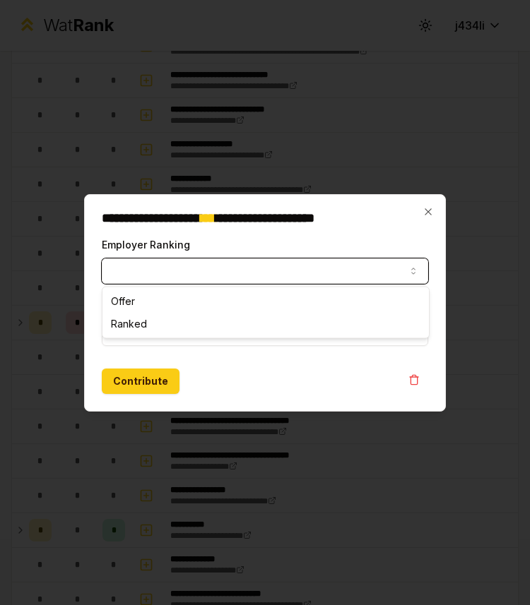
click at [136, 273] on button "Employer Ranking" at bounding box center [265, 270] width 326 height 25
select select "******"
click at [134, 331] on button "Your Ranking" at bounding box center [265, 333] width 326 height 25
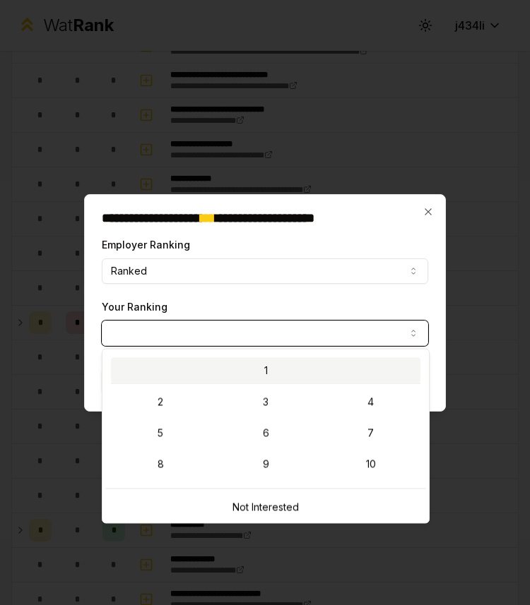
select select "*"
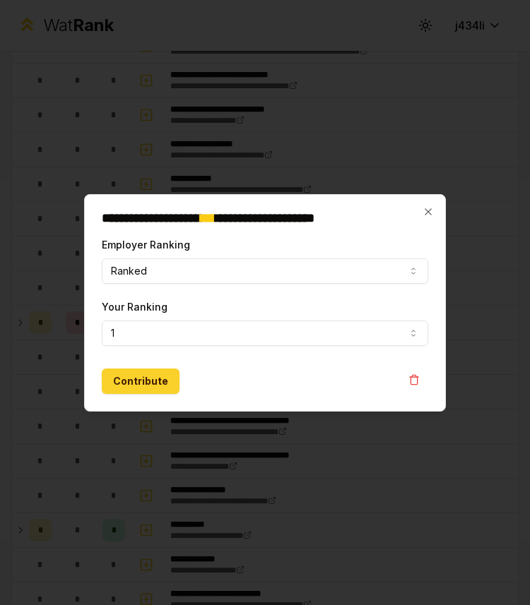
click at [161, 386] on button "Contribute" at bounding box center [141, 381] width 78 height 25
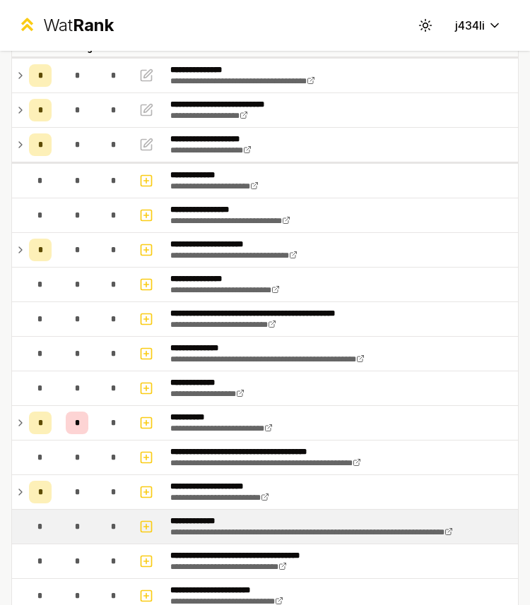
scroll to position [0, 0]
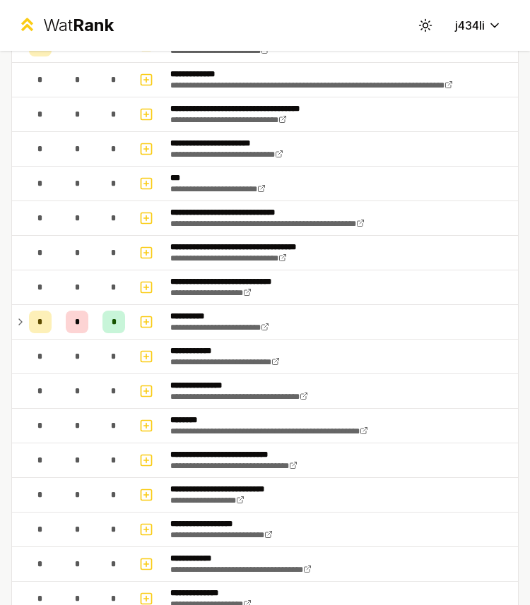
scroll to position [552, 0]
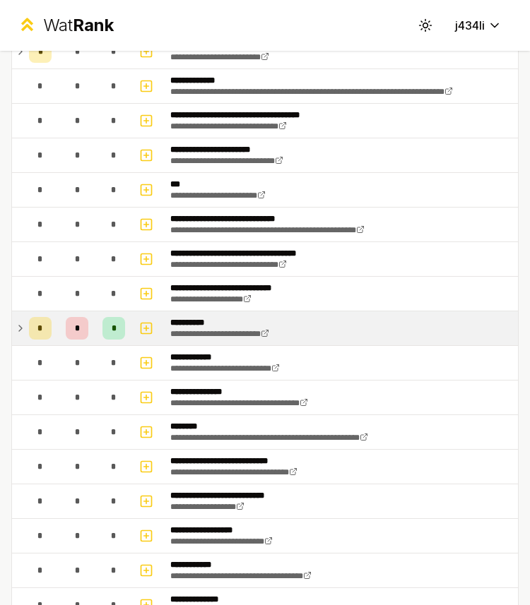
click at [26, 324] on td "*" at bounding box center [40, 328] width 34 height 34
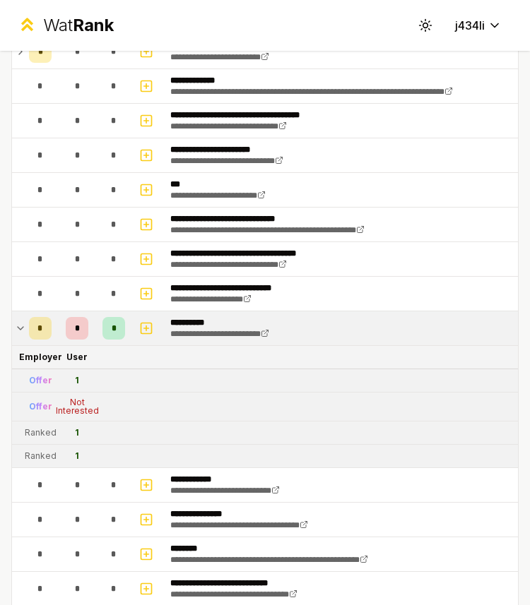
click at [26, 324] on td "*" at bounding box center [40, 328] width 34 height 34
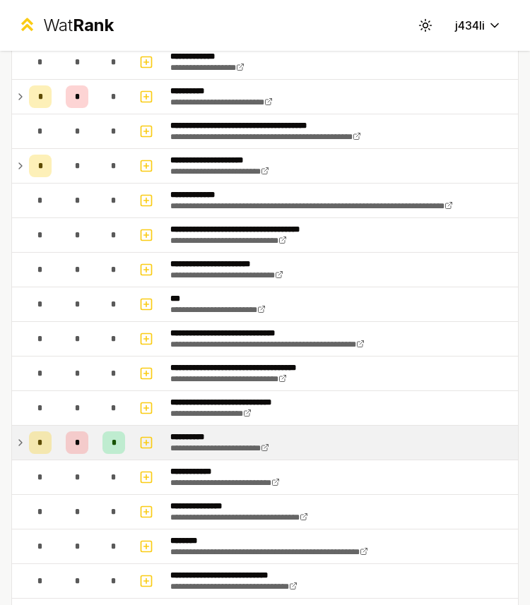
scroll to position [433, 0]
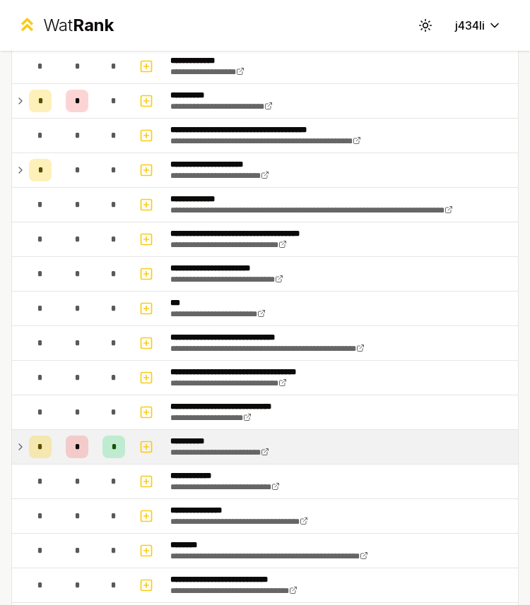
click at [21, 443] on icon at bounding box center [20, 447] width 11 height 17
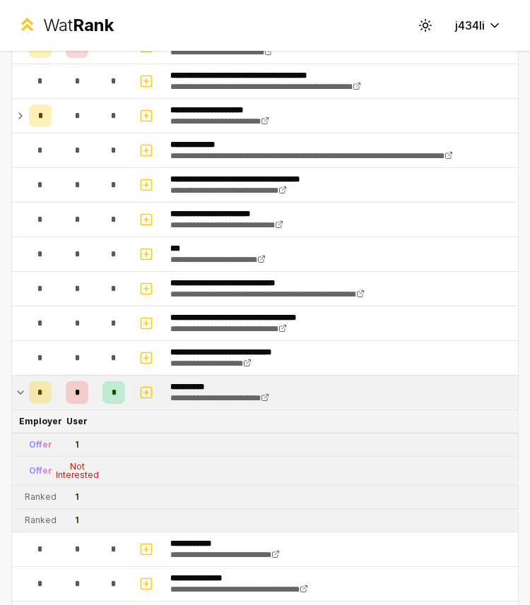
scroll to position [489, 0]
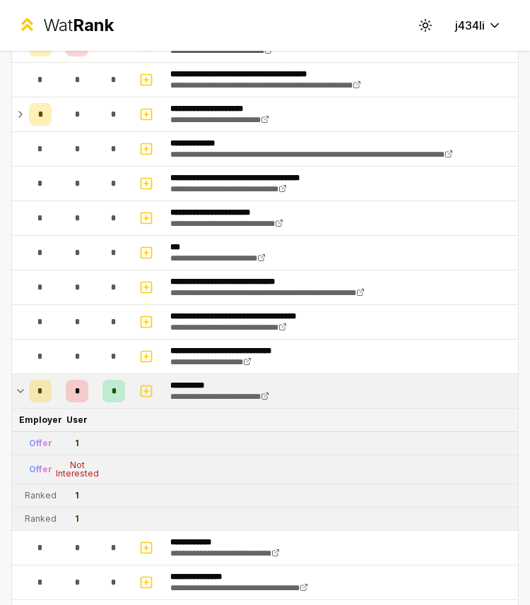
click at [22, 388] on icon at bounding box center [20, 391] width 11 height 17
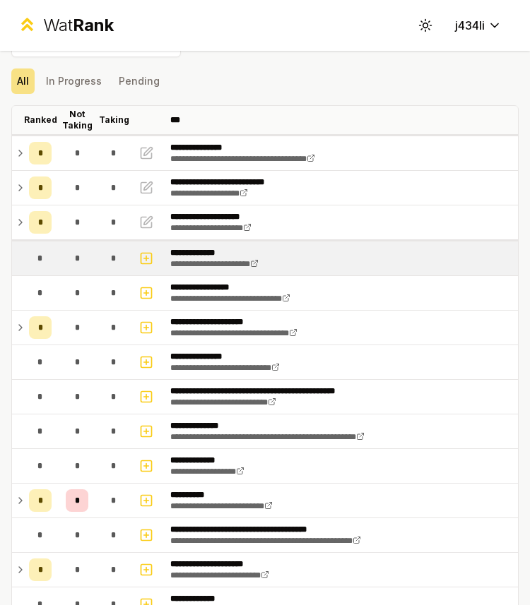
scroll to position [0, 0]
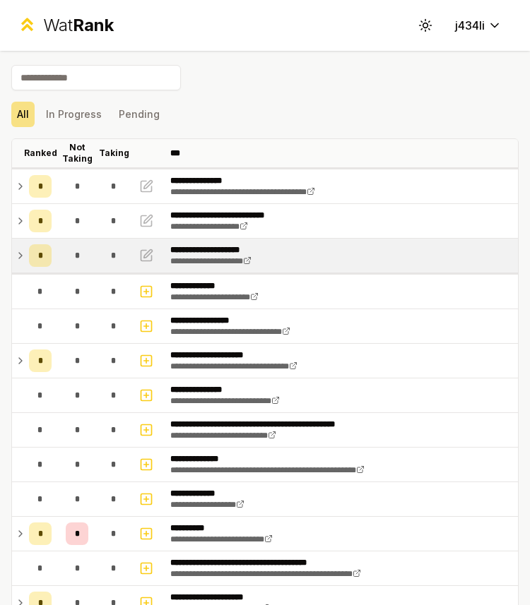
click at [25, 262] on td "*" at bounding box center [40, 256] width 34 height 34
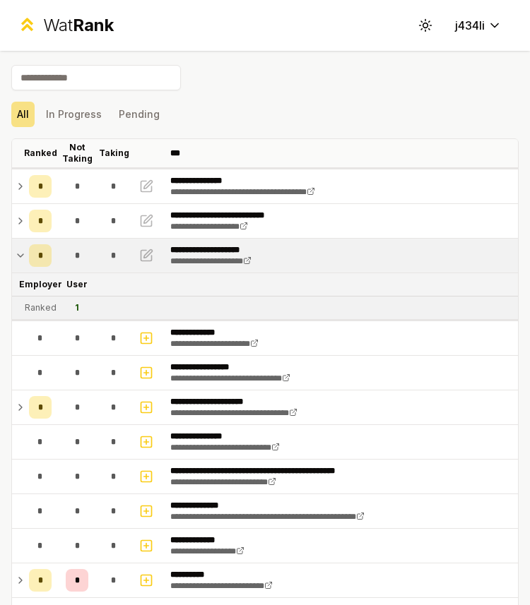
click at [25, 262] on td "*" at bounding box center [40, 256] width 34 height 34
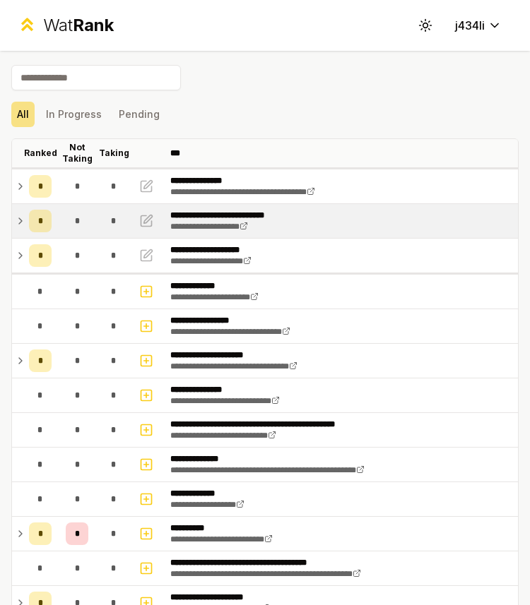
click at [25, 220] on td "*" at bounding box center [40, 221] width 34 height 34
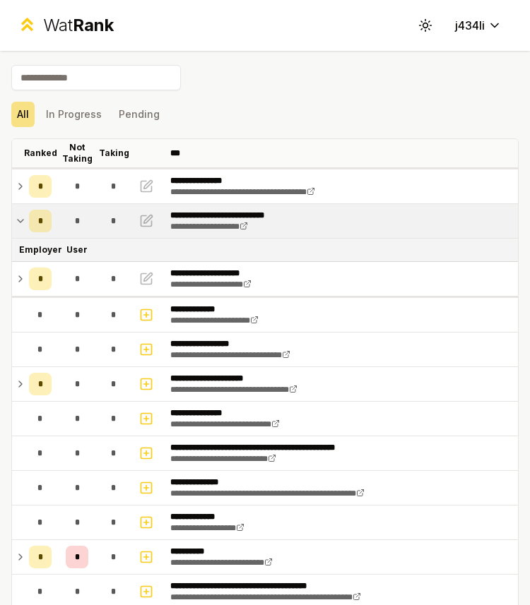
click at [25, 220] on td "*" at bounding box center [40, 221] width 34 height 34
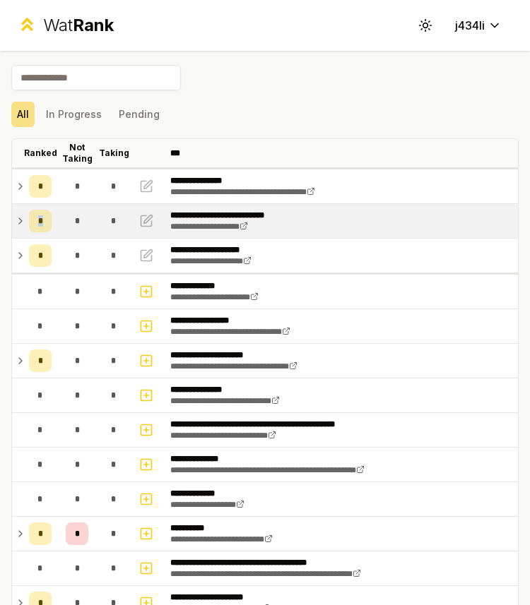
click at [25, 215] on td "*" at bounding box center [40, 221] width 34 height 34
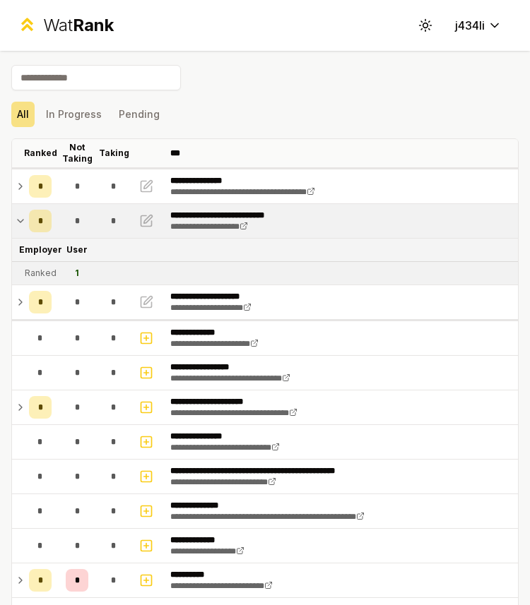
click at [25, 215] on td "*" at bounding box center [40, 221] width 34 height 34
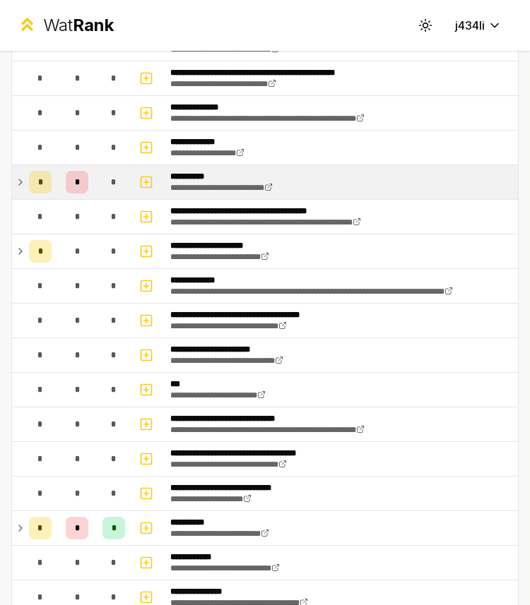
scroll to position [361, 0]
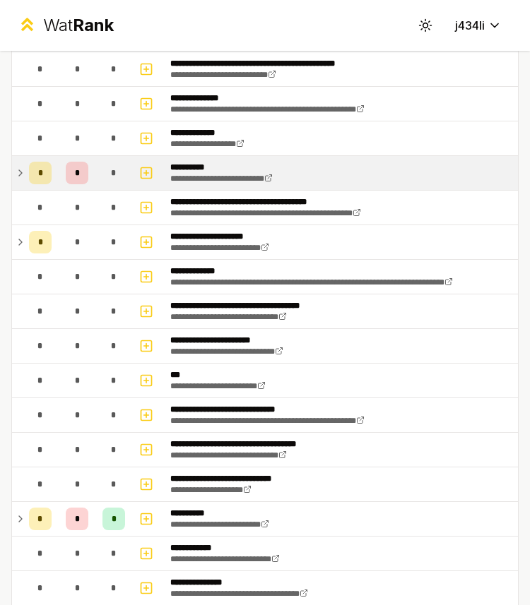
click at [19, 170] on icon at bounding box center [20, 173] width 3 height 6
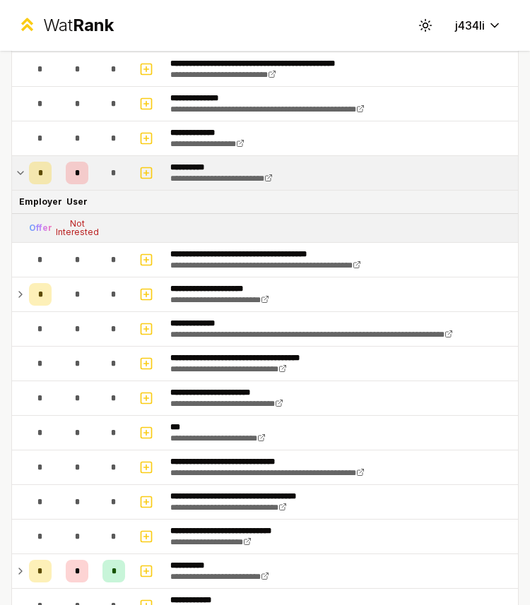
click at [19, 170] on icon at bounding box center [20, 173] width 11 height 17
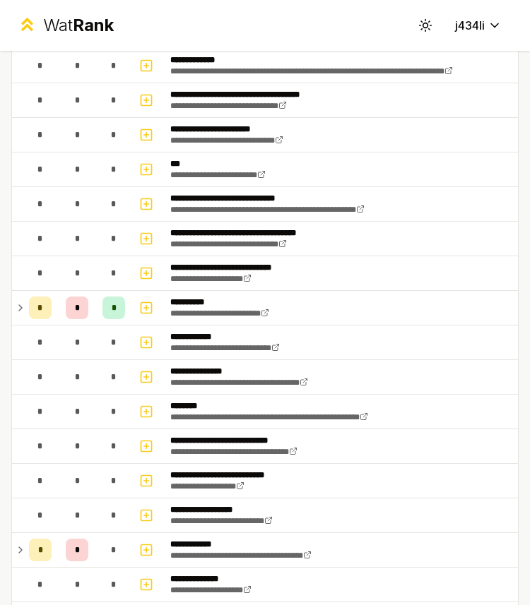
scroll to position [603, 0]
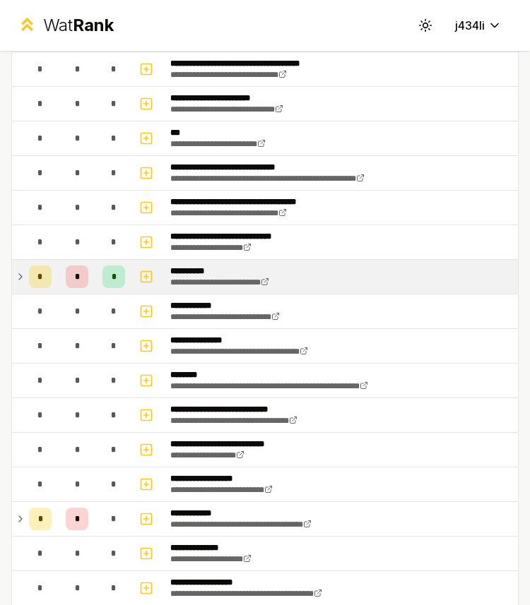
click at [19, 273] on icon at bounding box center [20, 276] width 11 height 17
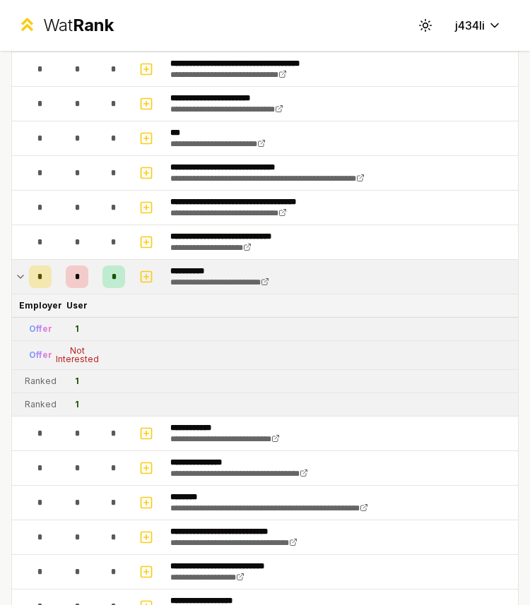
click at [20, 277] on icon at bounding box center [20, 276] width 11 height 17
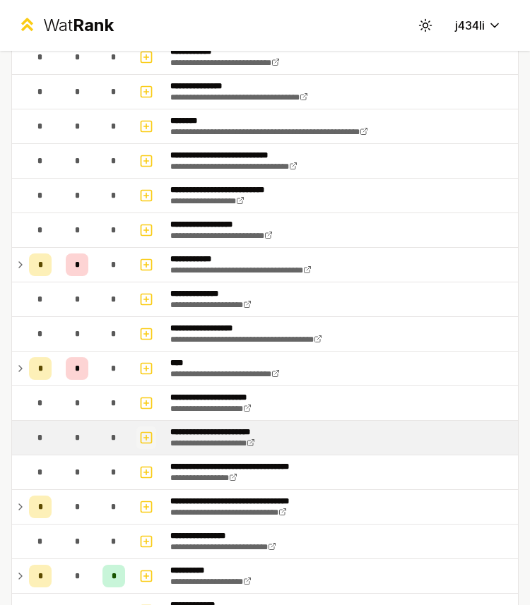
scroll to position [819, 0]
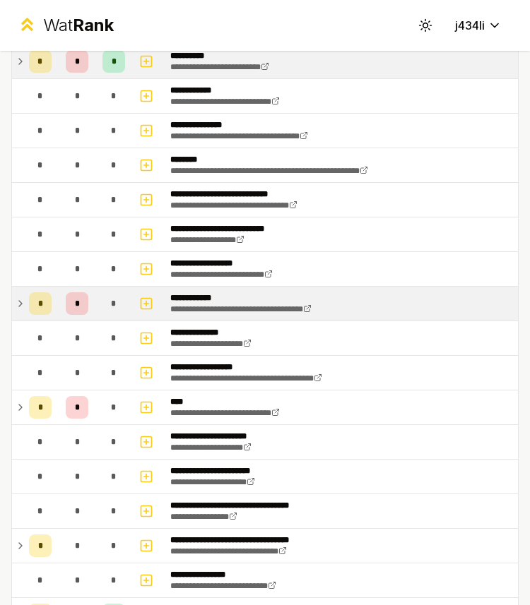
click at [25, 302] on td "*" at bounding box center [40, 304] width 34 height 34
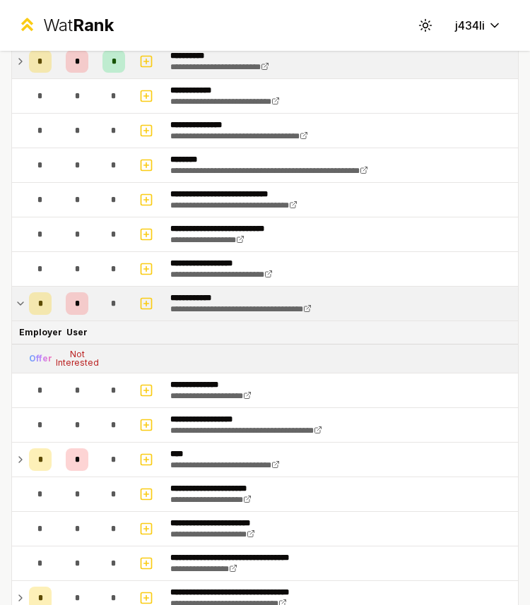
click at [20, 303] on icon at bounding box center [20, 303] width 11 height 17
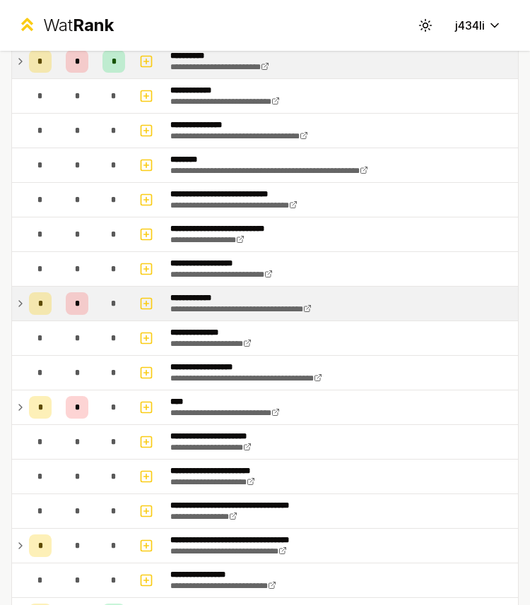
click at [16, 299] on icon at bounding box center [20, 303] width 11 height 17
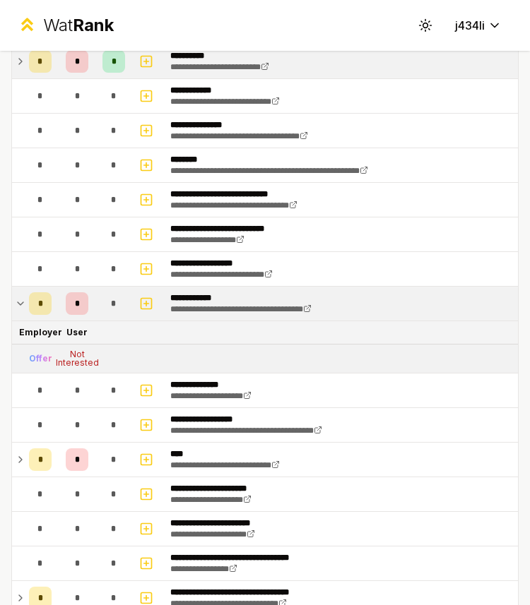
click at [18, 299] on icon at bounding box center [20, 303] width 11 height 17
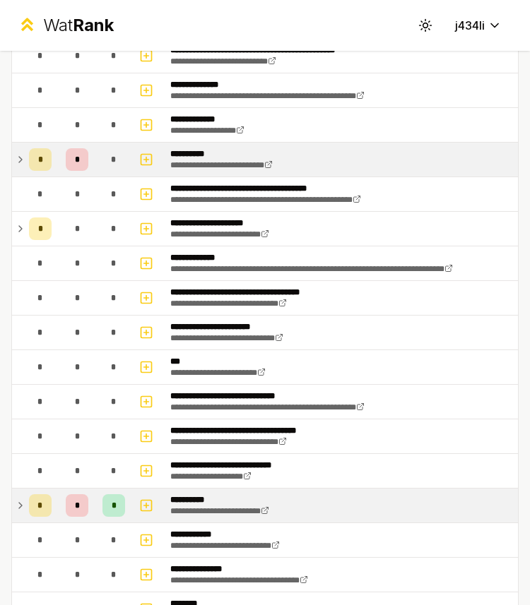
scroll to position [0, 0]
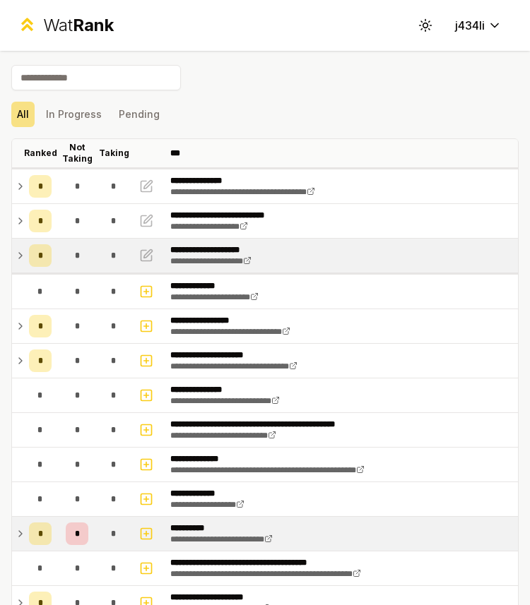
click at [29, 254] on div "*" at bounding box center [40, 255] width 23 height 23
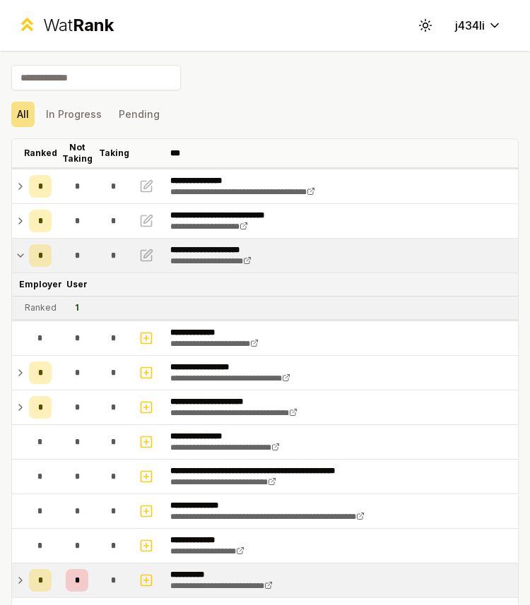
click at [22, 254] on icon at bounding box center [20, 255] width 11 height 17
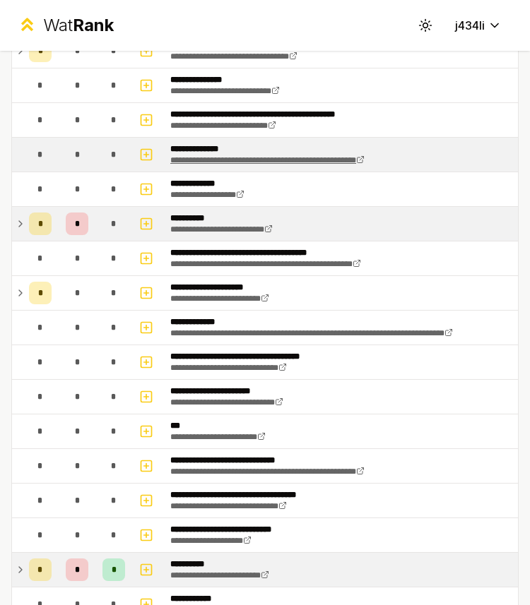
scroll to position [312, 0]
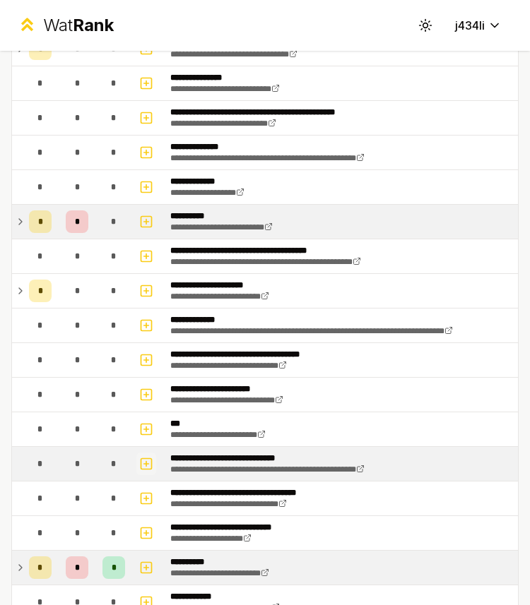
click at [154, 463] on button "button" at bounding box center [146, 464] width 20 height 23
select select
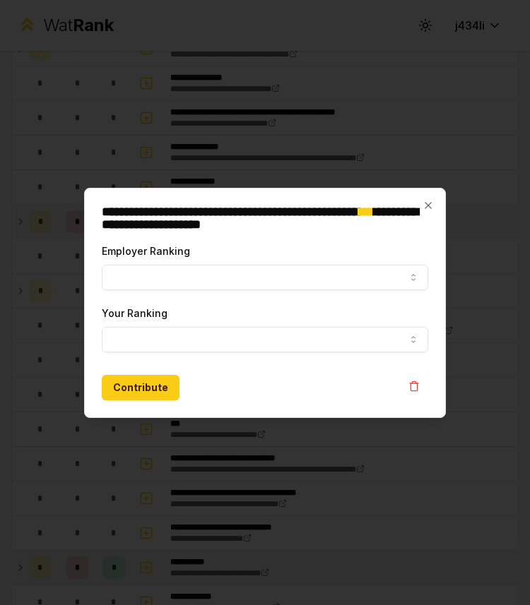
click at [191, 256] on div "Employer Ranking ***** ******" at bounding box center [265, 266] width 326 height 48
click at [191, 266] on button "Employer Ranking" at bounding box center [265, 277] width 326 height 25
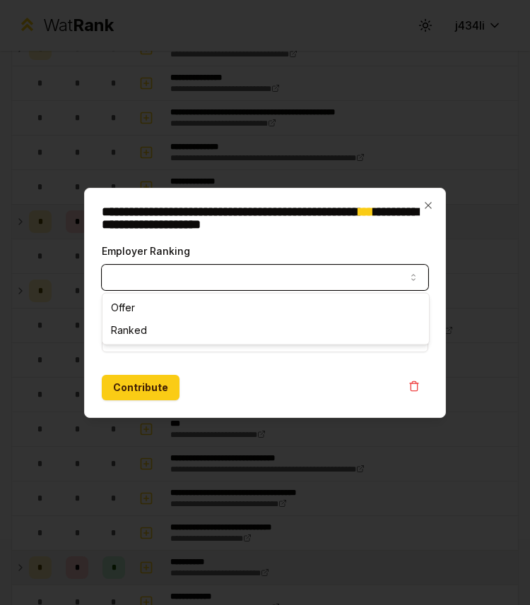
select select "******"
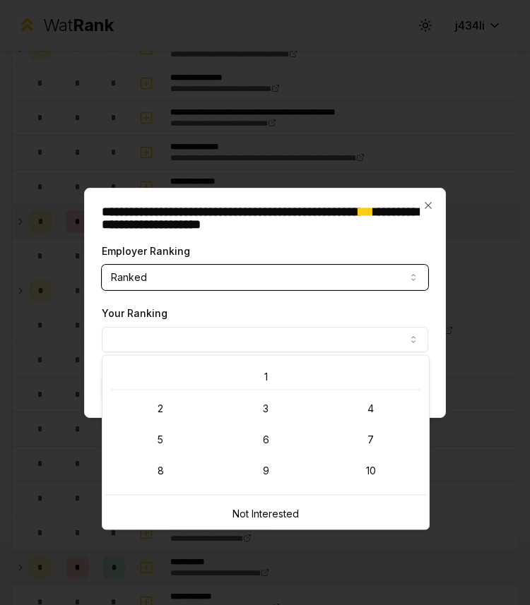
click at [163, 327] on button "Your Ranking" at bounding box center [265, 339] width 326 height 25
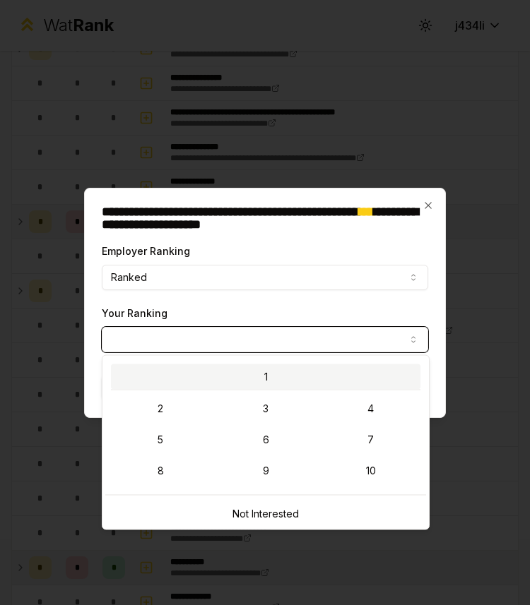
select select "*"
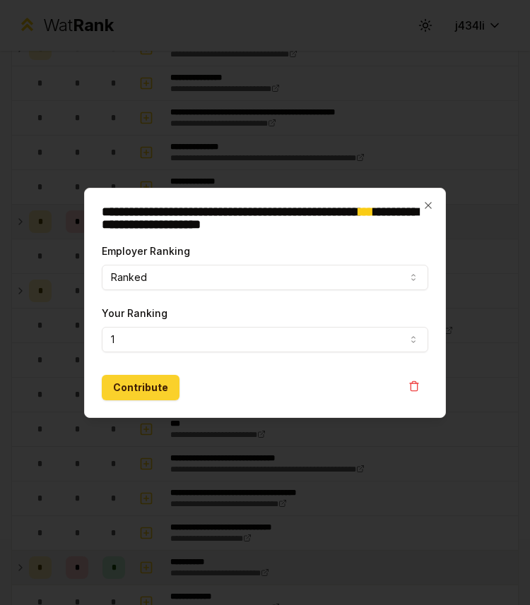
click at [159, 386] on button "Contribute" at bounding box center [141, 387] width 78 height 25
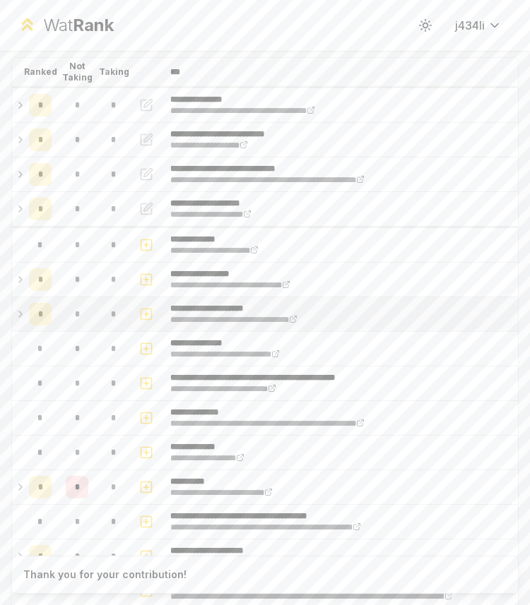
scroll to position [87, 0]
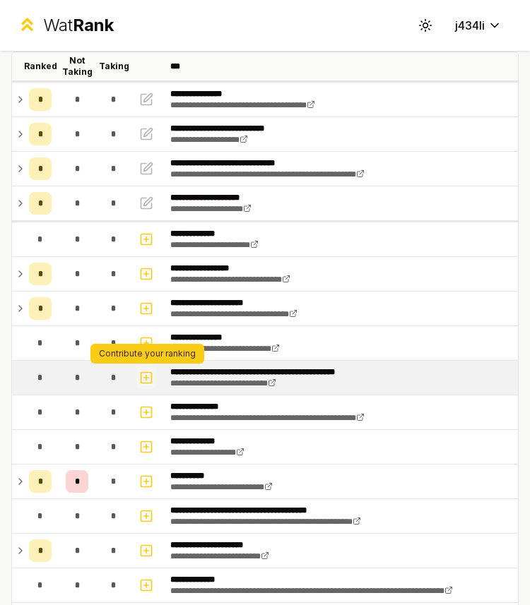
click at [148, 381] on icon "button" at bounding box center [146, 377] width 14 height 17
select select
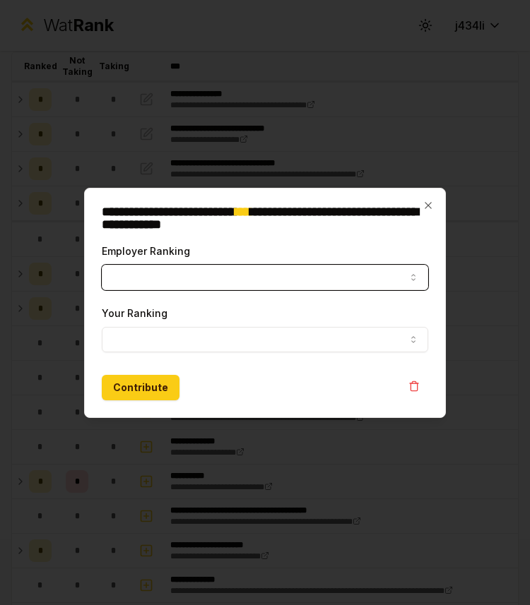
click at [214, 265] on button "Employer Ranking" at bounding box center [265, 277] width 326 height 25
select select "******"
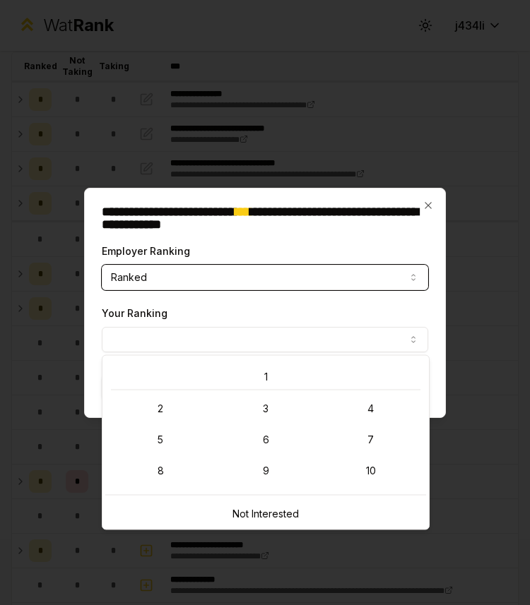
click at [174, 343] on button "Your Ranking" at bounding box center [265, 339] width 326 height 25
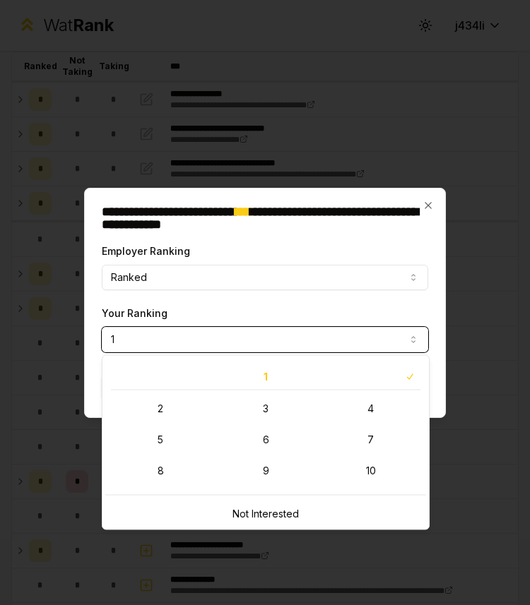
click at [191, 328] on button "1" at bounding box center [265, 339] width 326 height 25
select select "**"
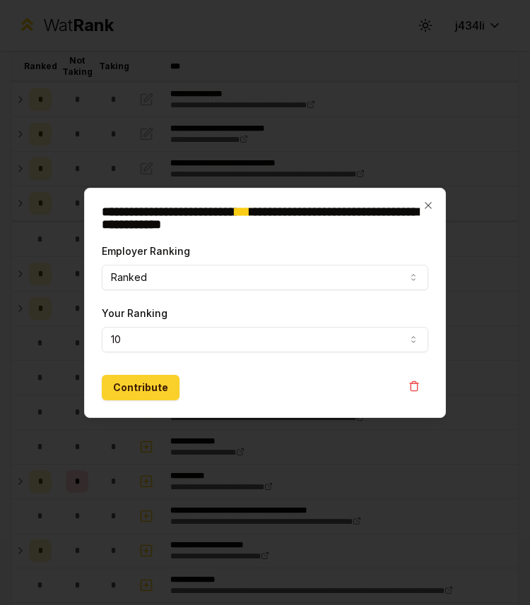
click at [150, 390] on button "Contribute" at bounding box center [141, 387] width 78 height 25
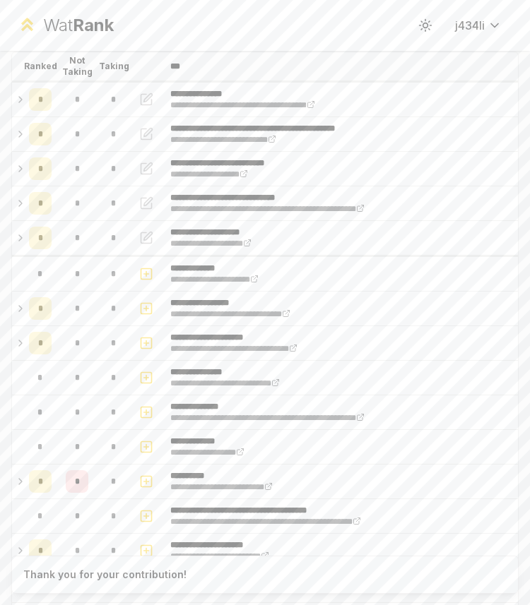
scroll to position [0, 0]
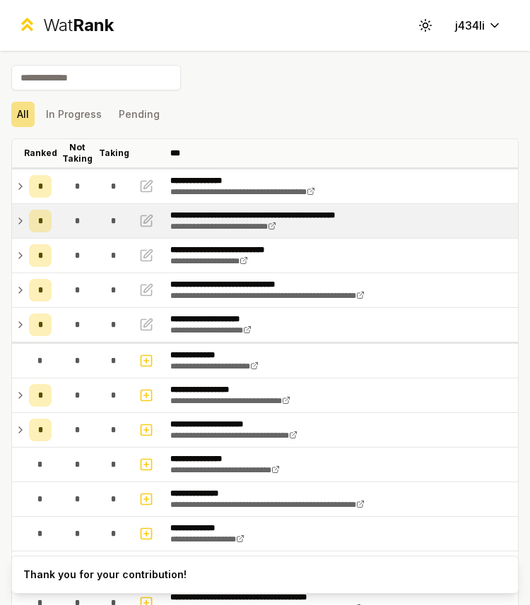
click at [17, 221] on icon at bounding box center [20, 221] width 11 height 17
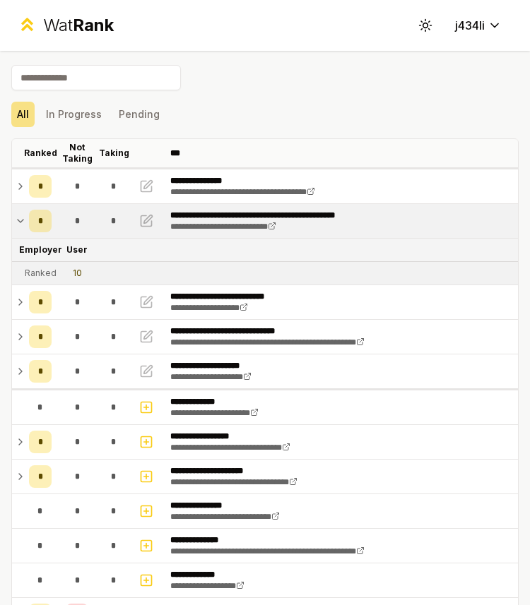
click at [17, 221] on icon at bounding box center [20, 221] width 11 height 17
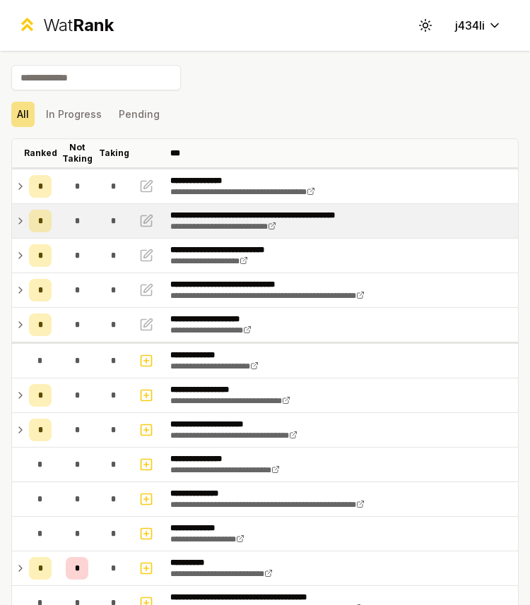
click at [308, 98] on div "All In Progress Pending" at bounding box center [264, 114] width 507 height 37
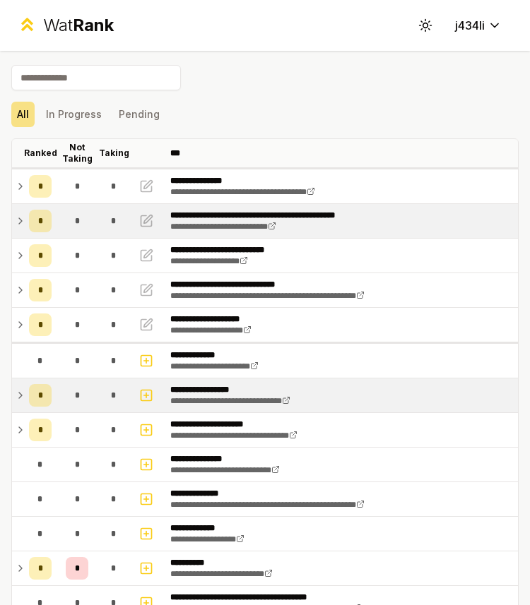
click at [18, 396] on icon at bounding box center [20, 395] width 11 height 17
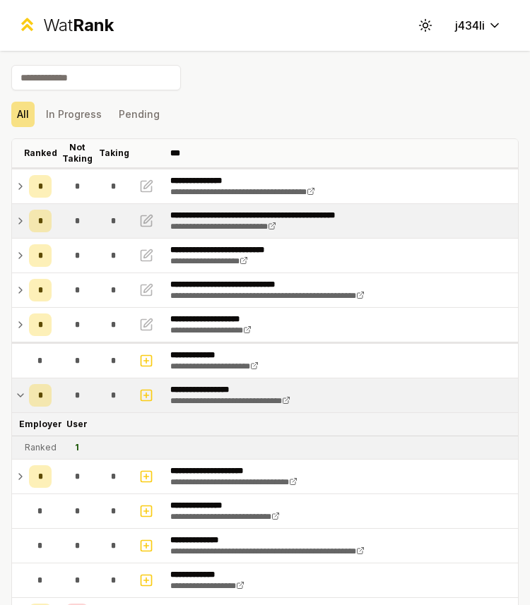
click at [18, 396] on icon at bounding box center [20, 395] width 11 height 17
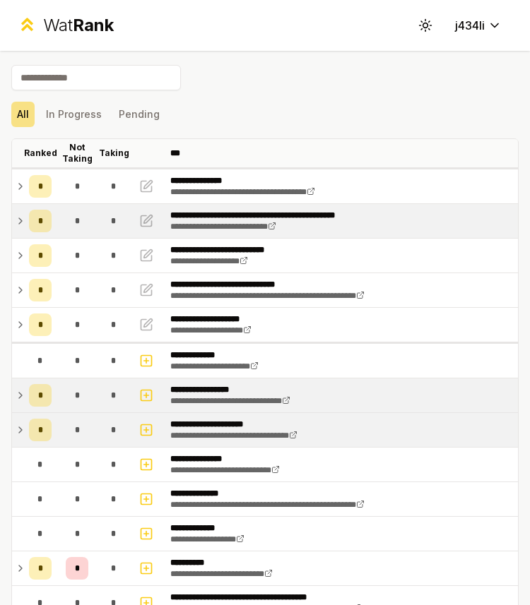
click at [12, 429] on td at bounding box center [17, 430] width 11 height 34
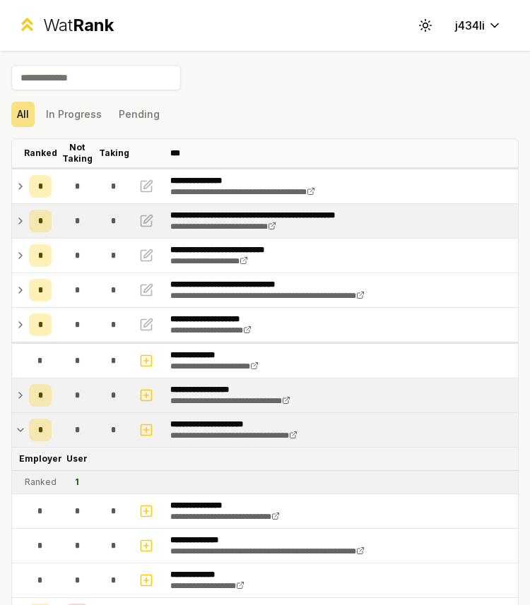
click at [12, 428] on td at bounding box center [17, 430] width 11 height 34
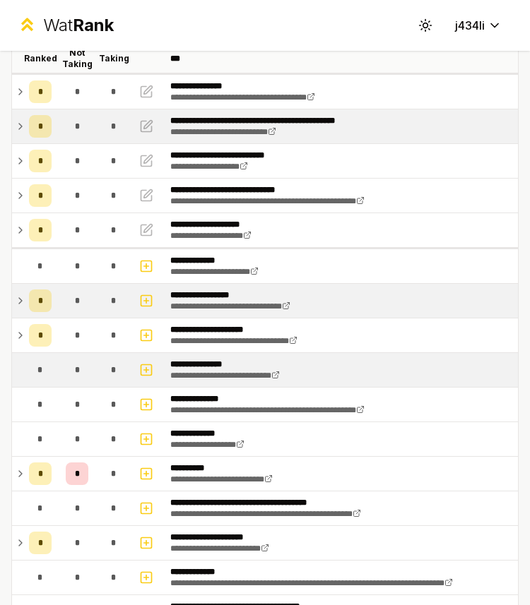
scroll to position [127, 0]
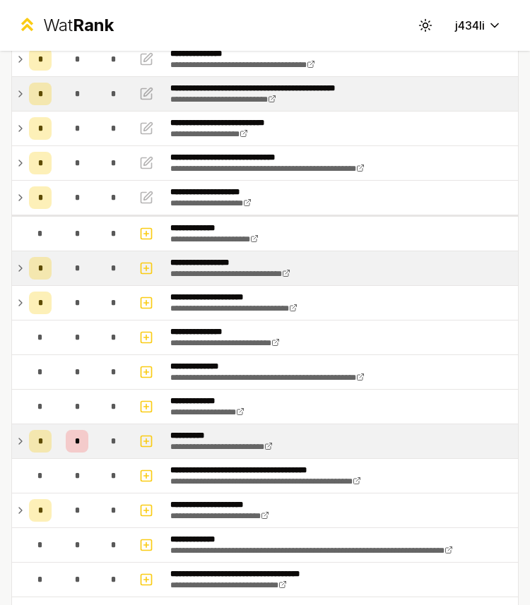
click at [21, 435] on icon at bounding box center [20, 441] width 11 height 17
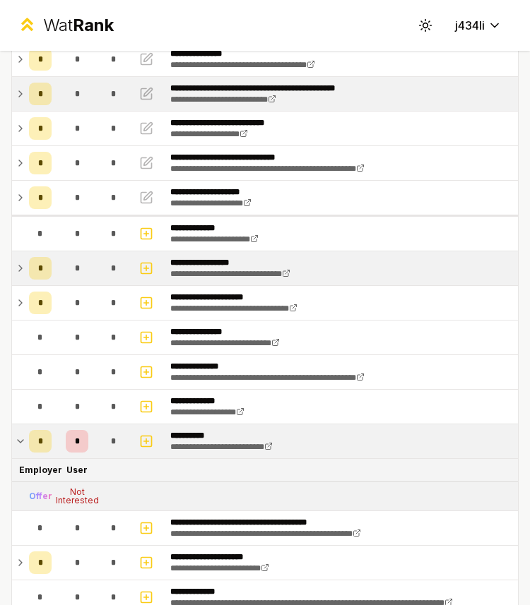
click at [21, 435] on icon at bounding box center [20, 441] width 11 height 17
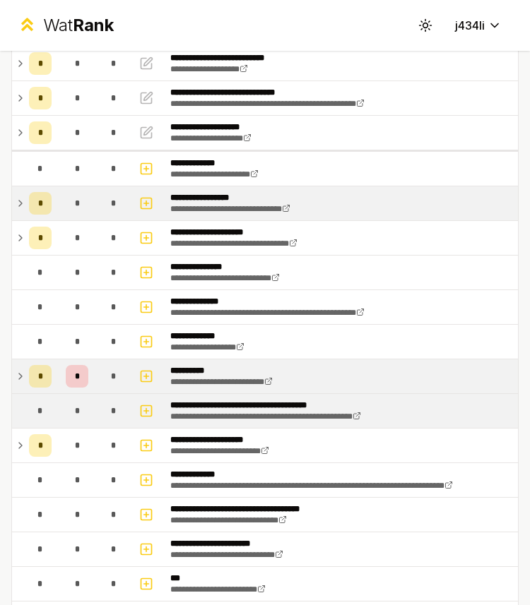
scroll to position [215, 0]
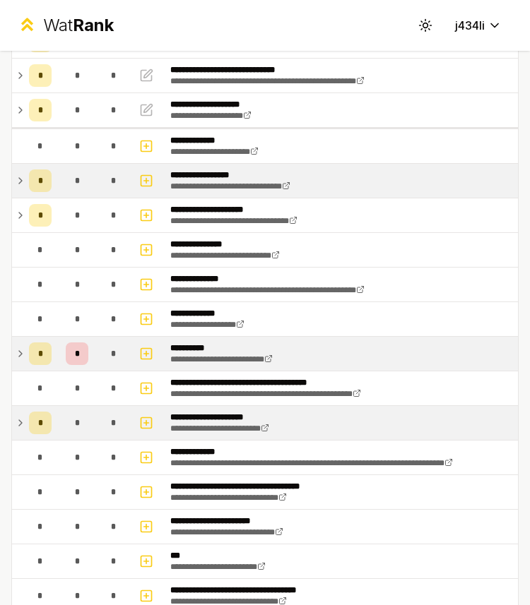
click at [19, 424] on icon at bounding box center [20, 423] width 3 height 6
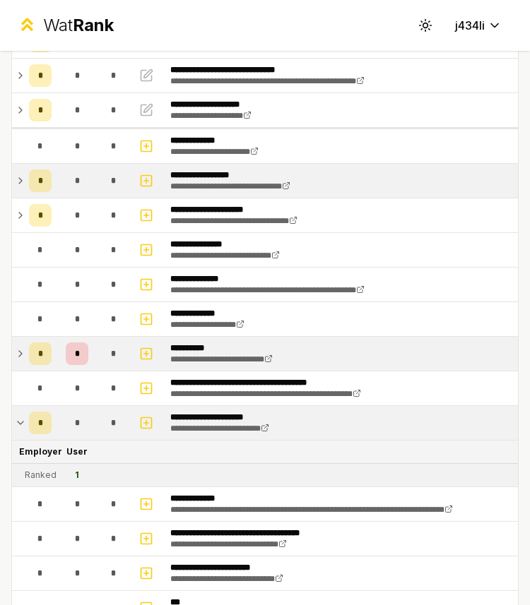
click at [19, 424] on icon at bounding box center [20, 423] width 11 height 17
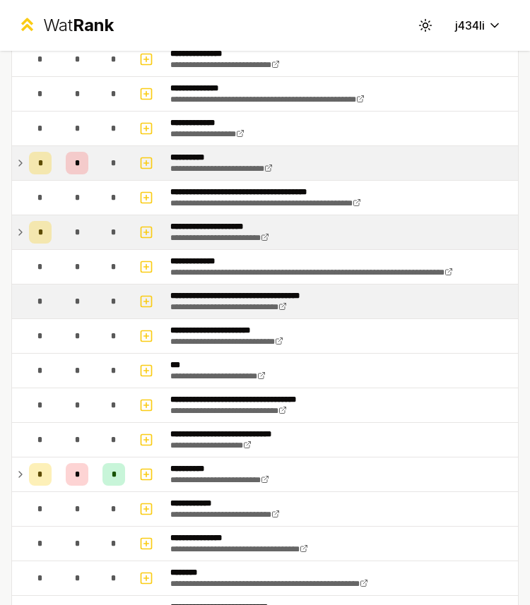
scroll to position [424, 0]
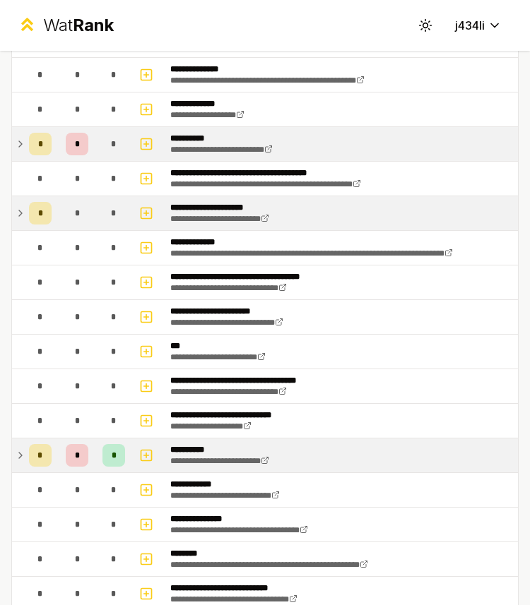
click at [20, 461] on icon at bounding box center [20, 455] width 11 height 17
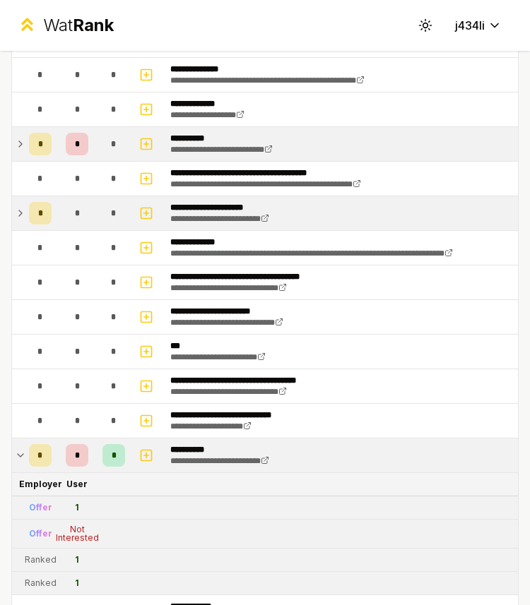
click at [20, 456] on icon at bounding box center [21, 455] width 6 height 3
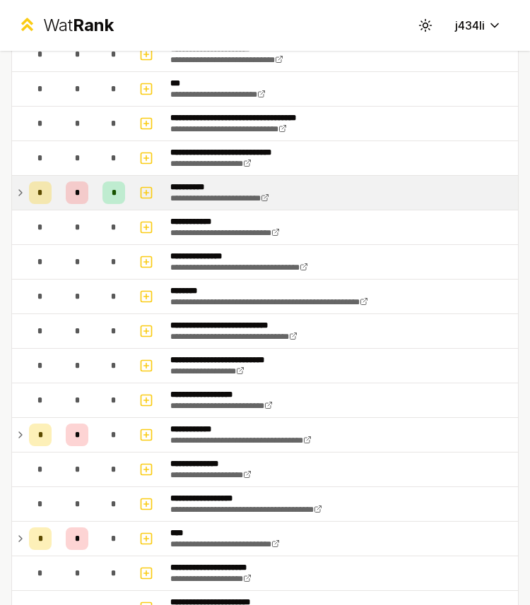
scroll to position [704, 0]
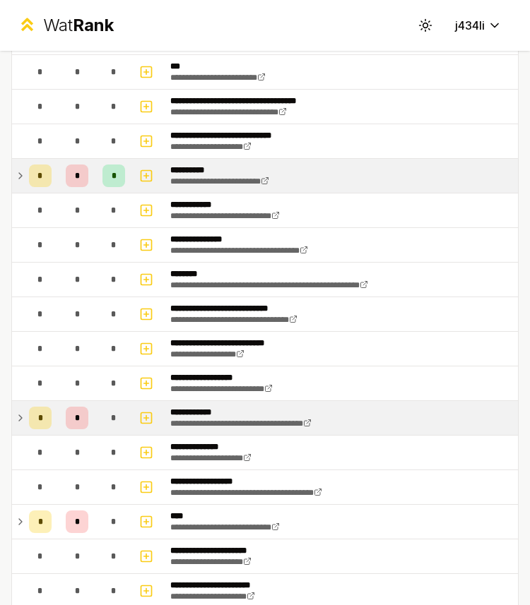
click at [23, 419] on icon at bounding box center [20, 418] width 11 height 17
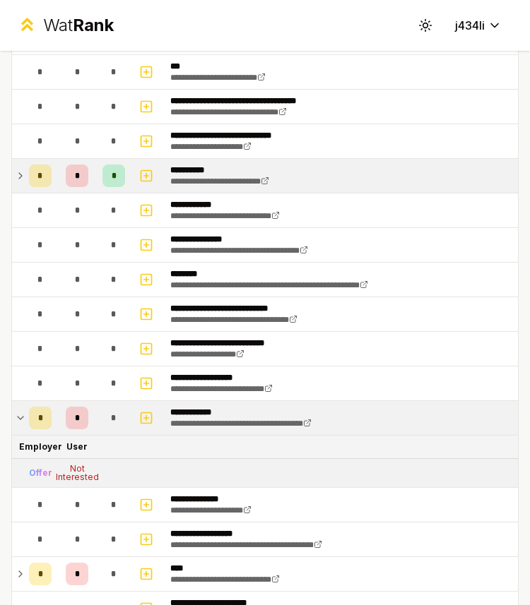
click at [23, 419] on icon at bounding box center [20, 418] width 11 height 17
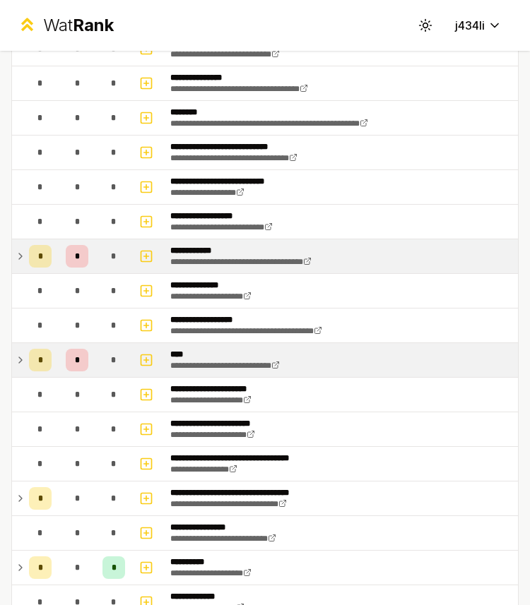
scroll to position [867, 0]
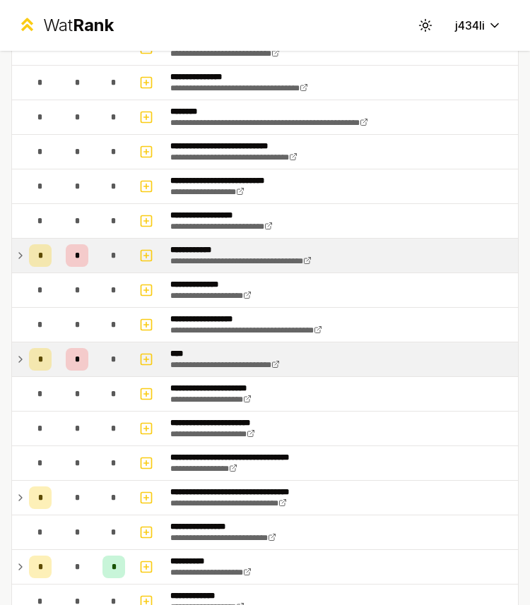
click at [19, 362] on icon at bounding box center [20, 359] width 11 height 17
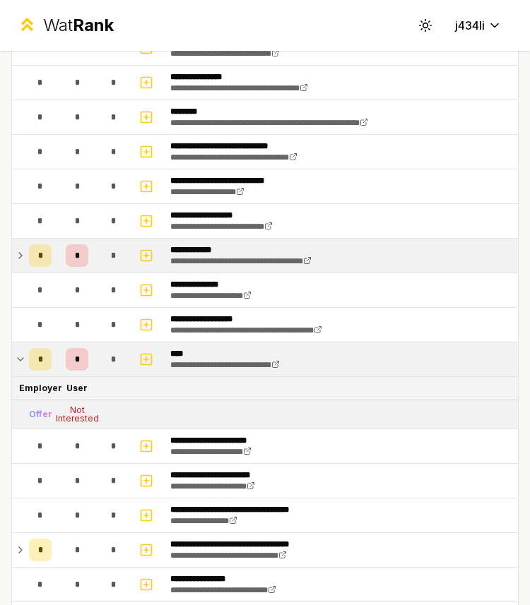
click at [19, 362] on icon at bounding box center [20, 359] width 11 height 17
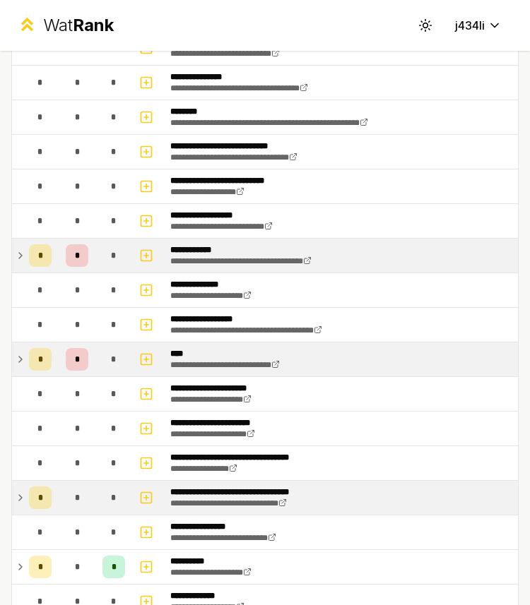
click at [16, 496] on icon at bounding box center [20, 497] width 11 height 17
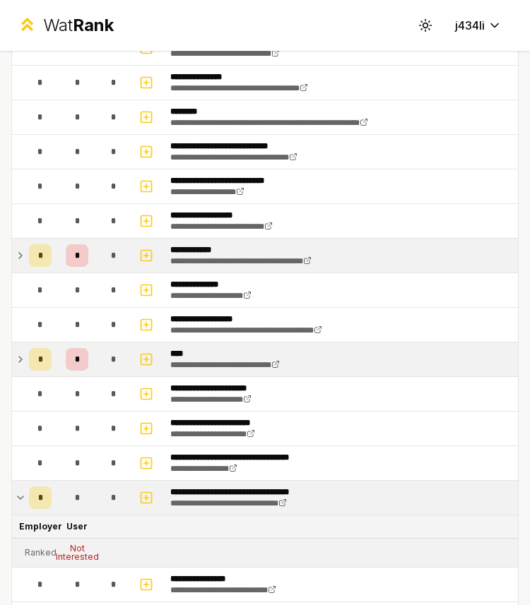
click at [17, 495] on icon at bounding box center [20, 497] width 11 height 17
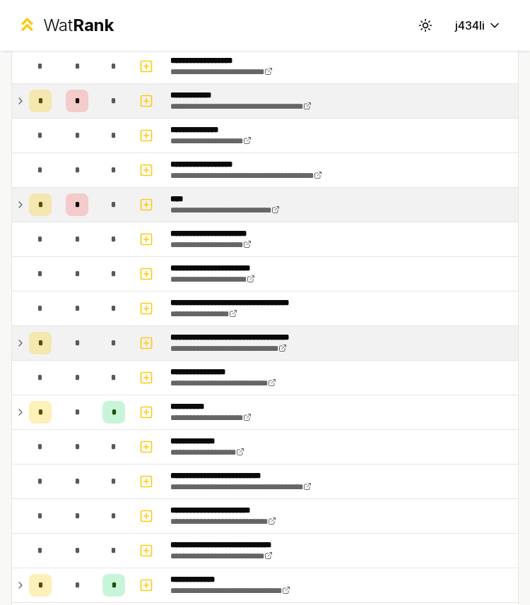
scroll to position [1025, 0]
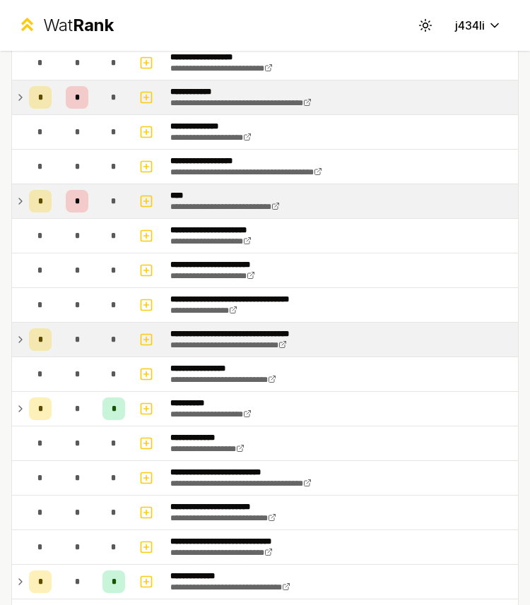
click at [23, 343] on td "*" at bounding box center [40, 340] width 34 height 34
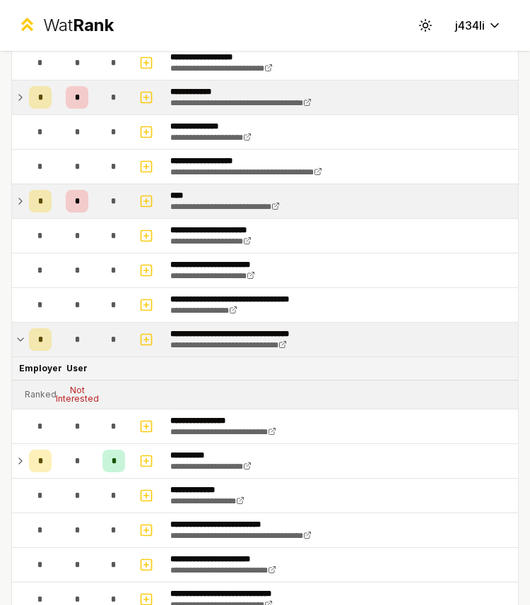
click at [23, 343] on td "*" at bounding box center [40, 340] width 34 height 34
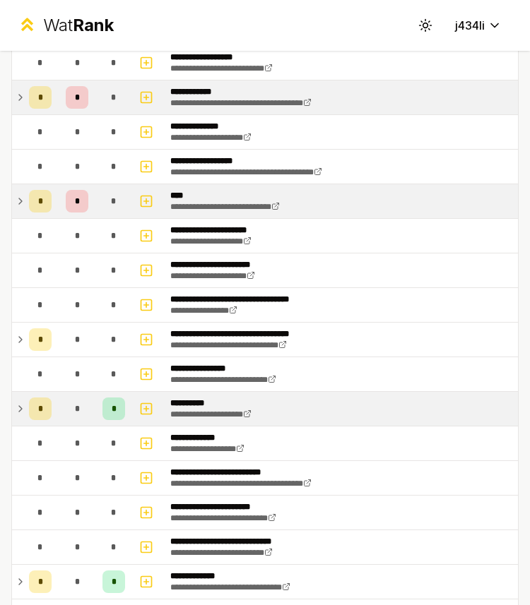
click at [15, 410] on icon at bounding box center [20, 408] width 11 height 17
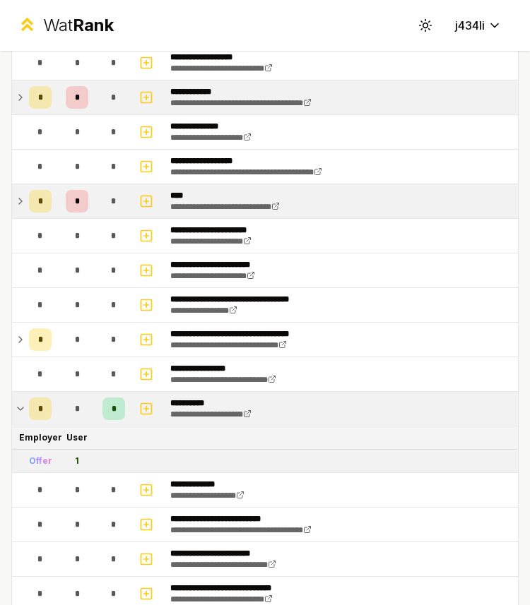
click at [15, 410] on icon at bounding box center [20, 408] width 11 height 17
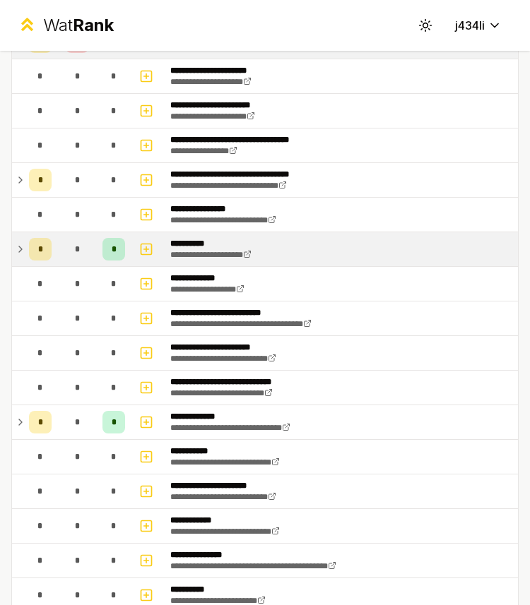
scroll to position [1187, 0]
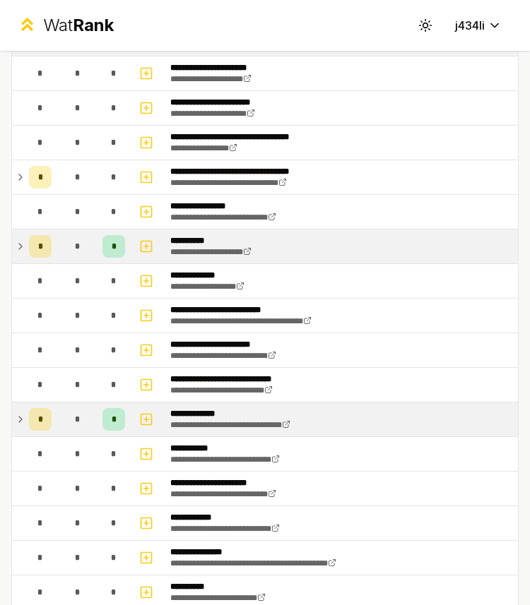
click at [28, 415] on td "*" at bounding box center [40, 420] width 34 height 34
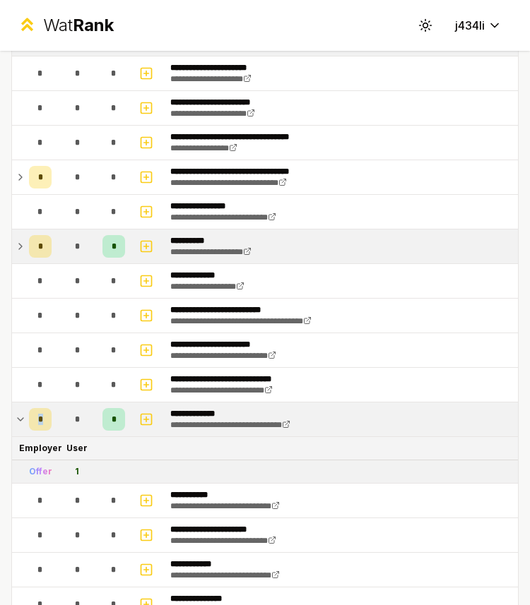
click at [28, 415] on td "*" at bounding box center [40, 420] width 34 height 34
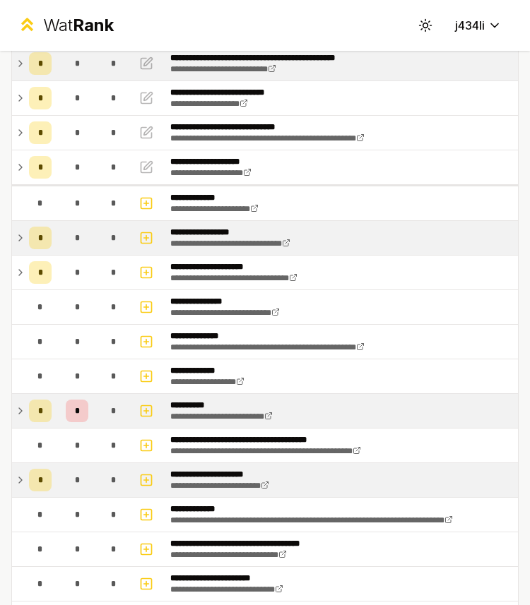
scroll to position [0, 0]
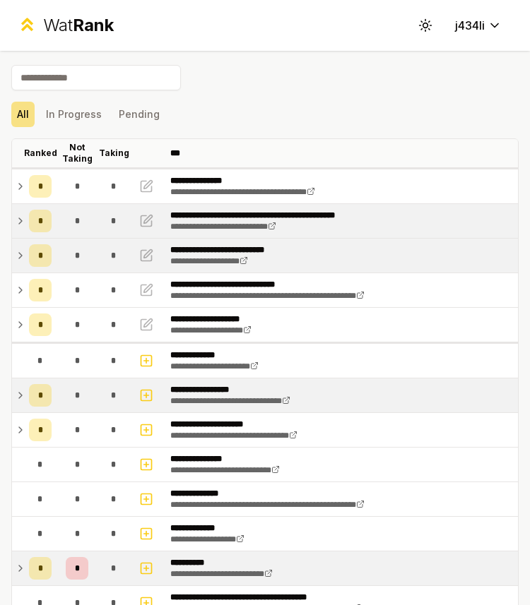
click at [335, 249] on td "**********" at bounding box center [341, 256] width 353 height 34
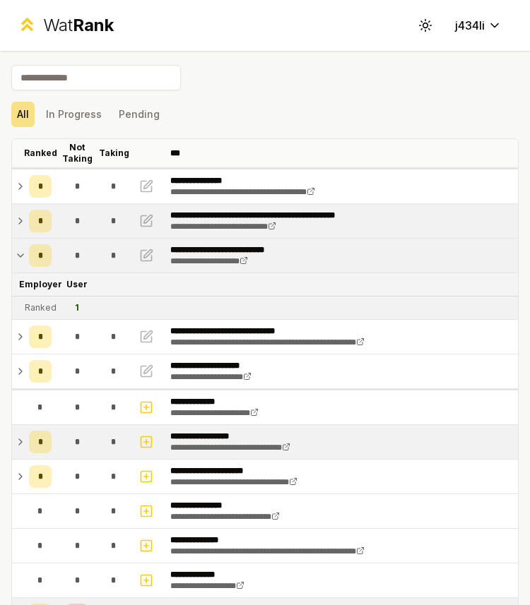
click at [21, 254] on icon at bounding box center [20, 255] width 11 height 17
